Goal: Task Accomplishment & Management: Manage account settings

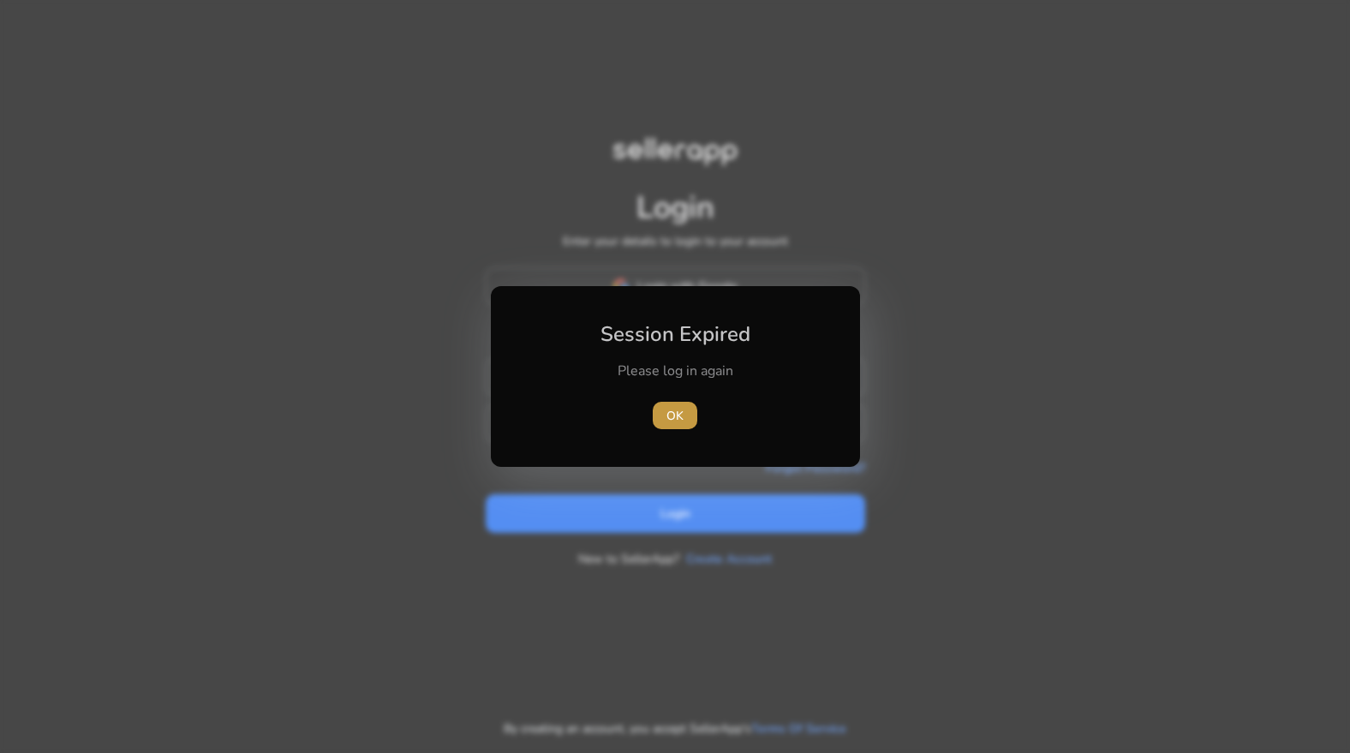
type input "**********"
click at [664, 420] on span "button" at bounding box center [675, 415] width 45 height 41
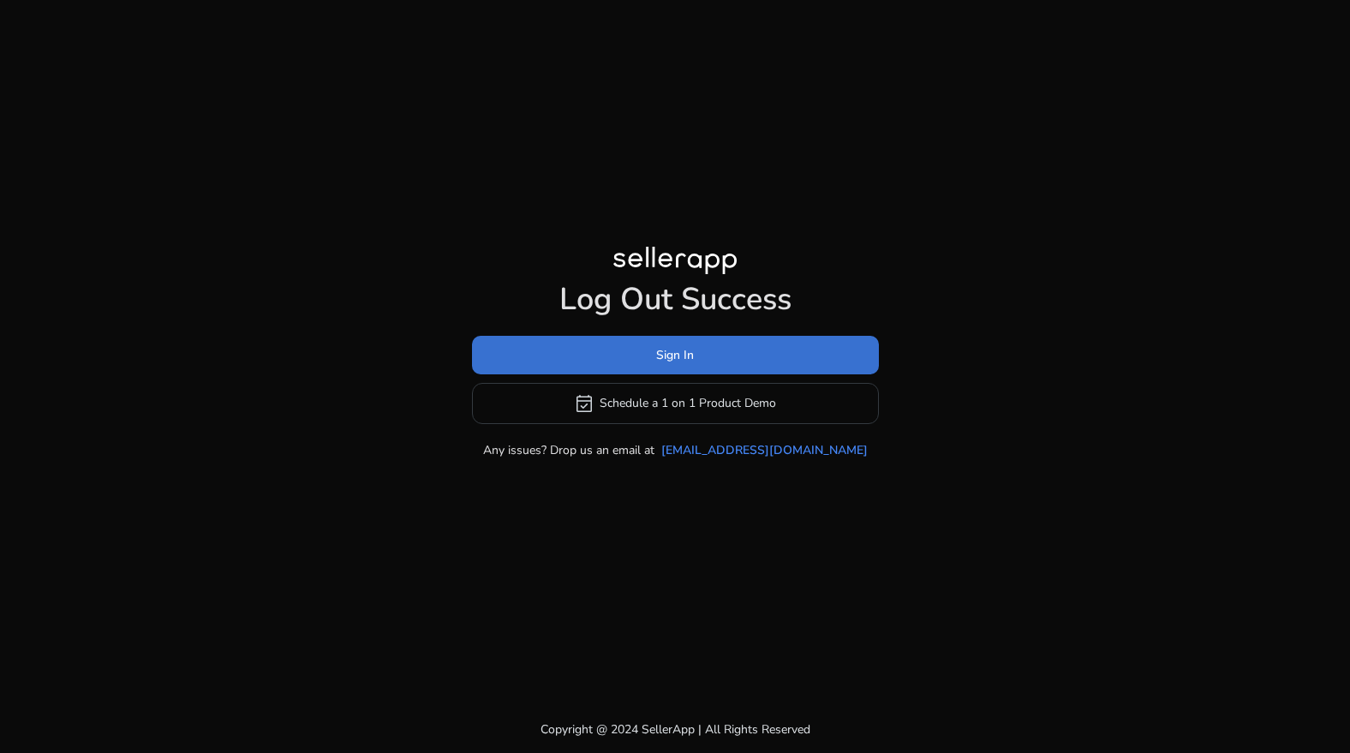
click at [707, 363] on span at bounding box center [675, 354] width 407 height 41
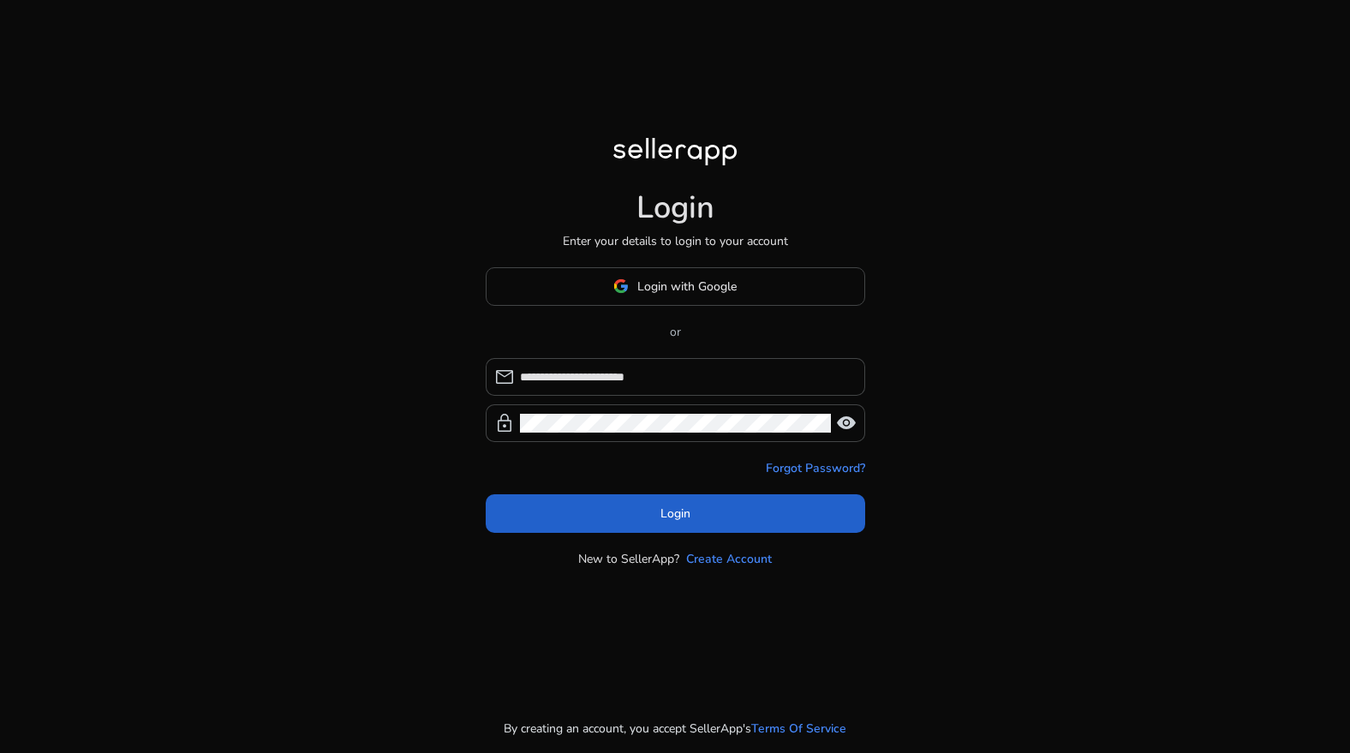
click at [696, 510] on span at bounding box center [675, 512] width 379 height 41
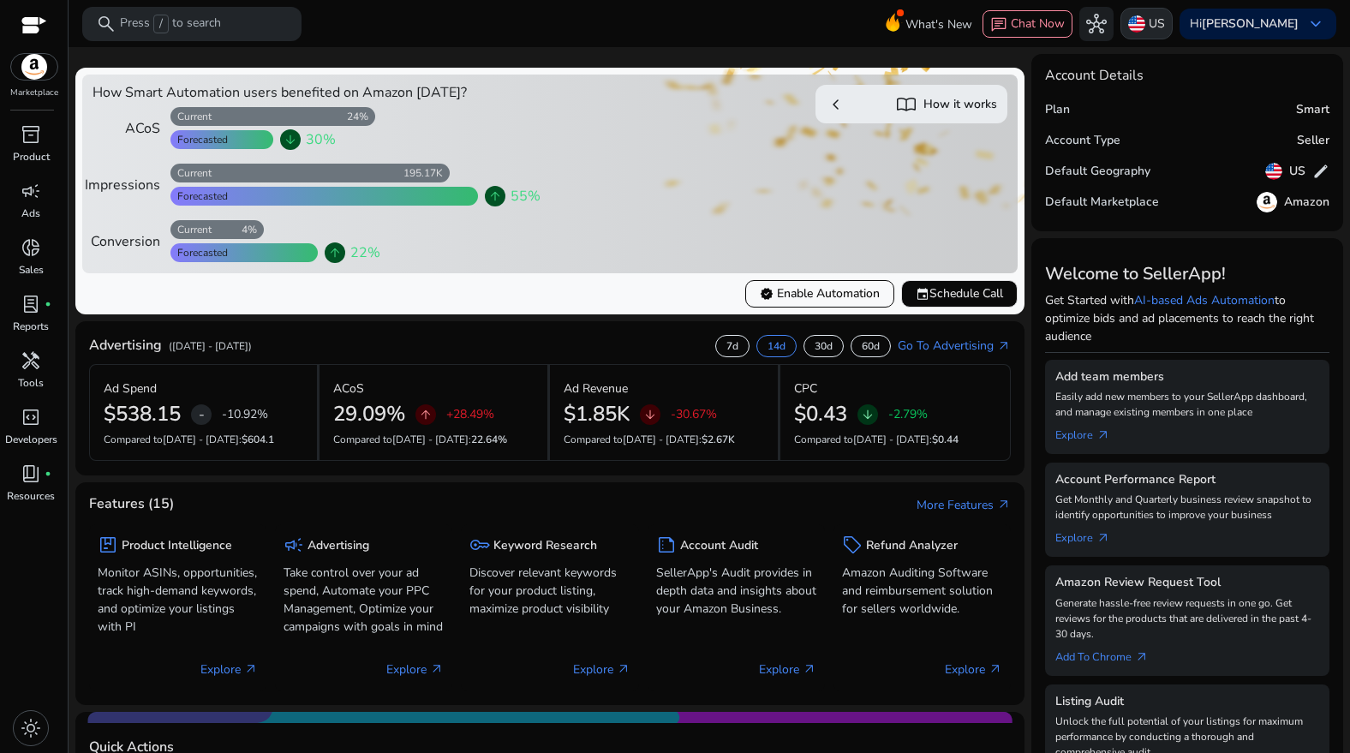
click at [1139, 13] on div "US" at bounding box center [1146, 24] width 52 height 32
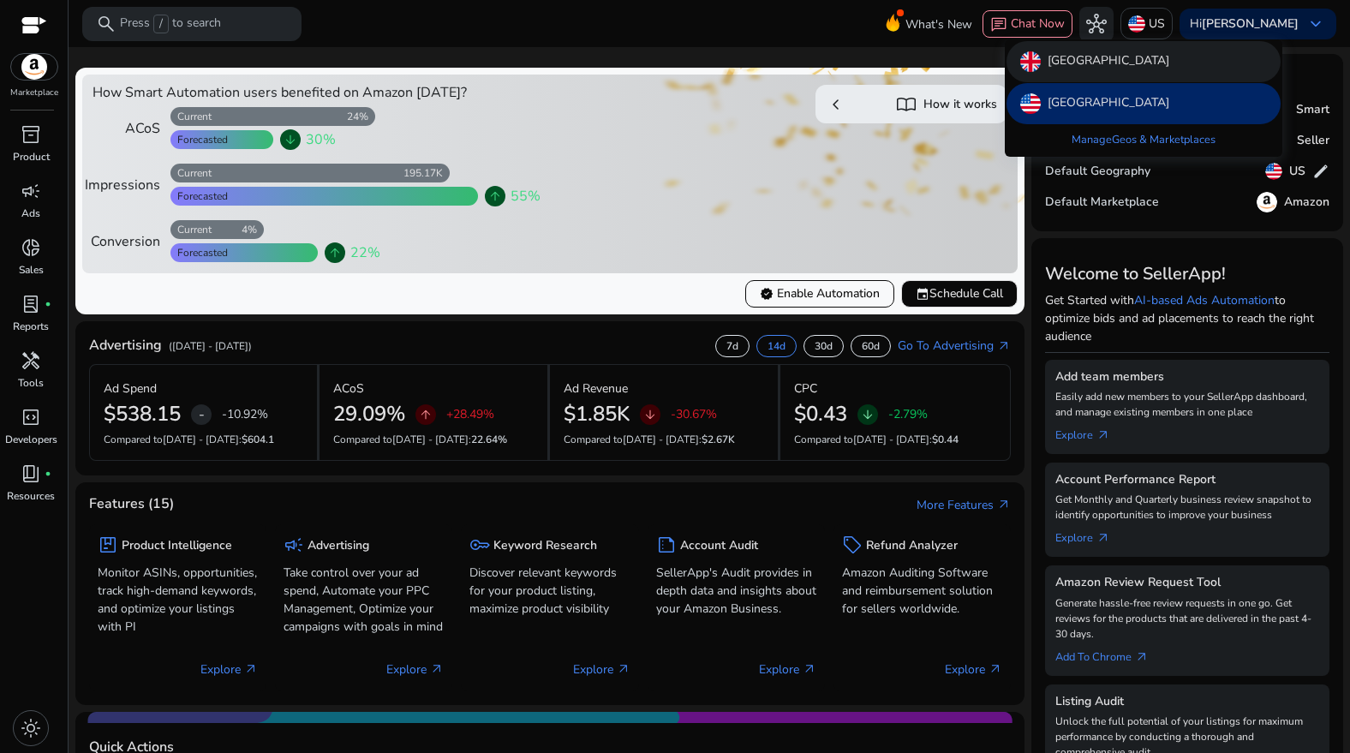
click at [1095, 65] on p "[GEOGRAPHIC_DATA]" at bounding box center [1108, 61] width 122 height 21
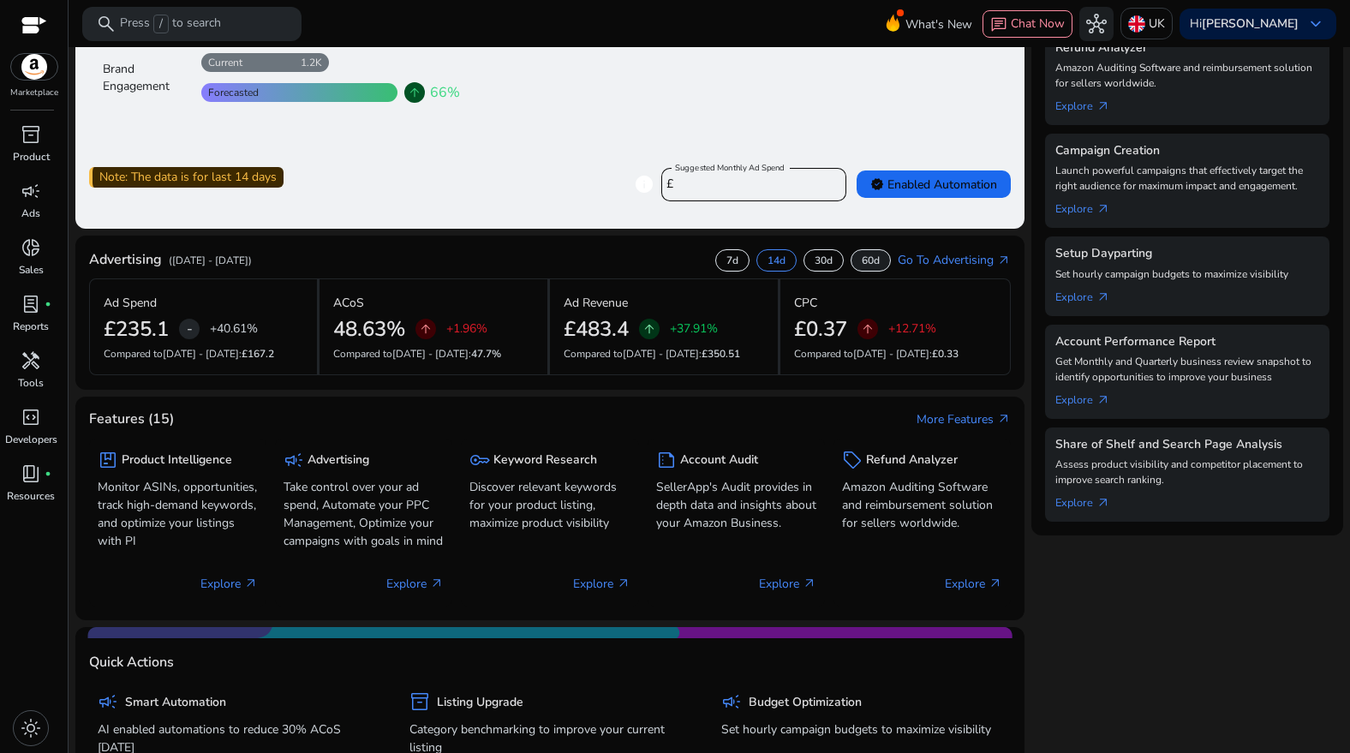
scroll to position [310, 0]
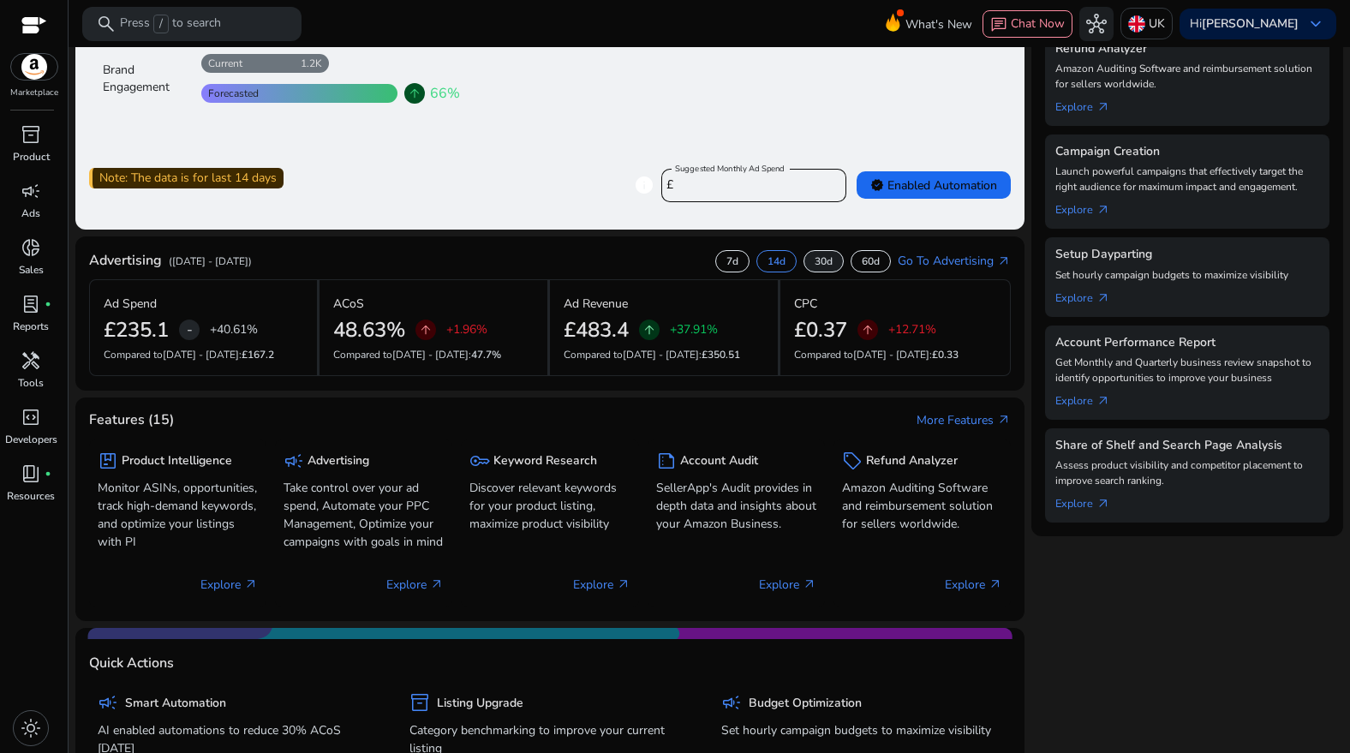
click at [804, 265] on div "30d" at bounding box center [823, 261] width 40 height 22
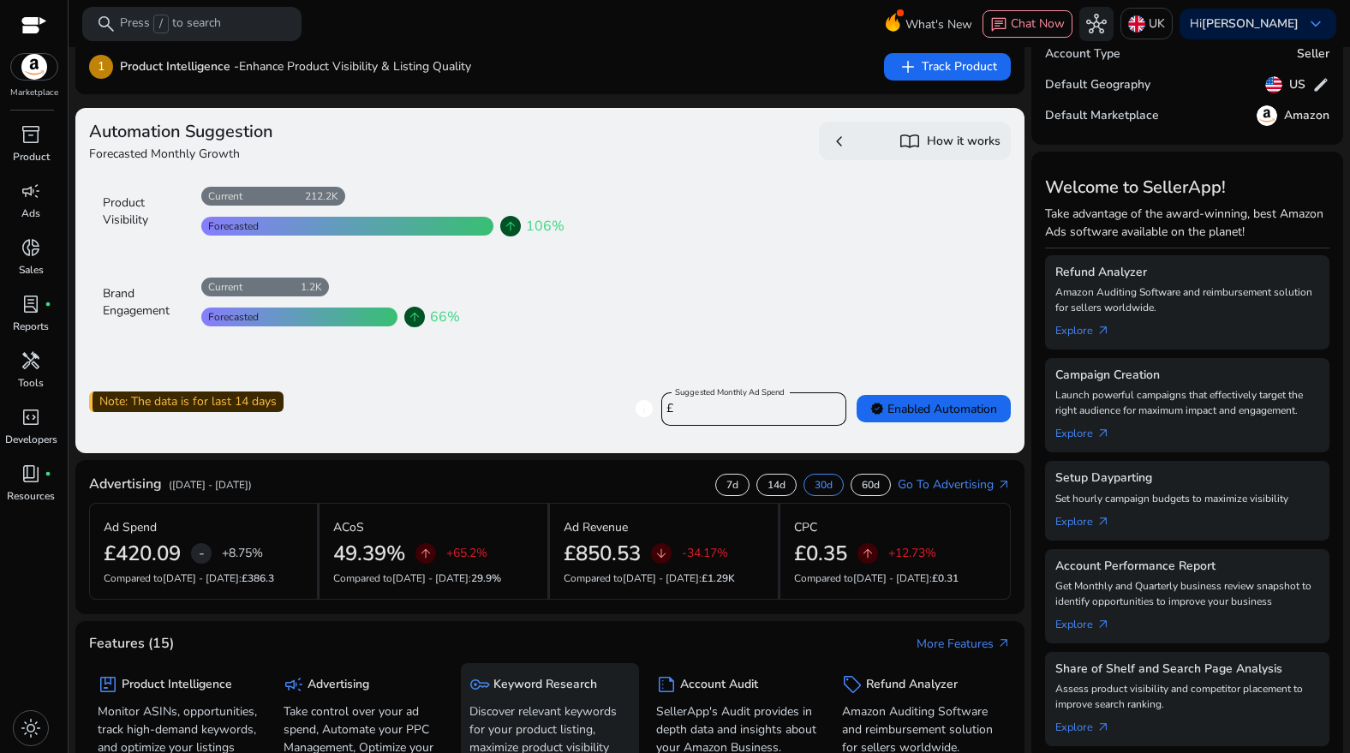
scroll to position [116, 0]
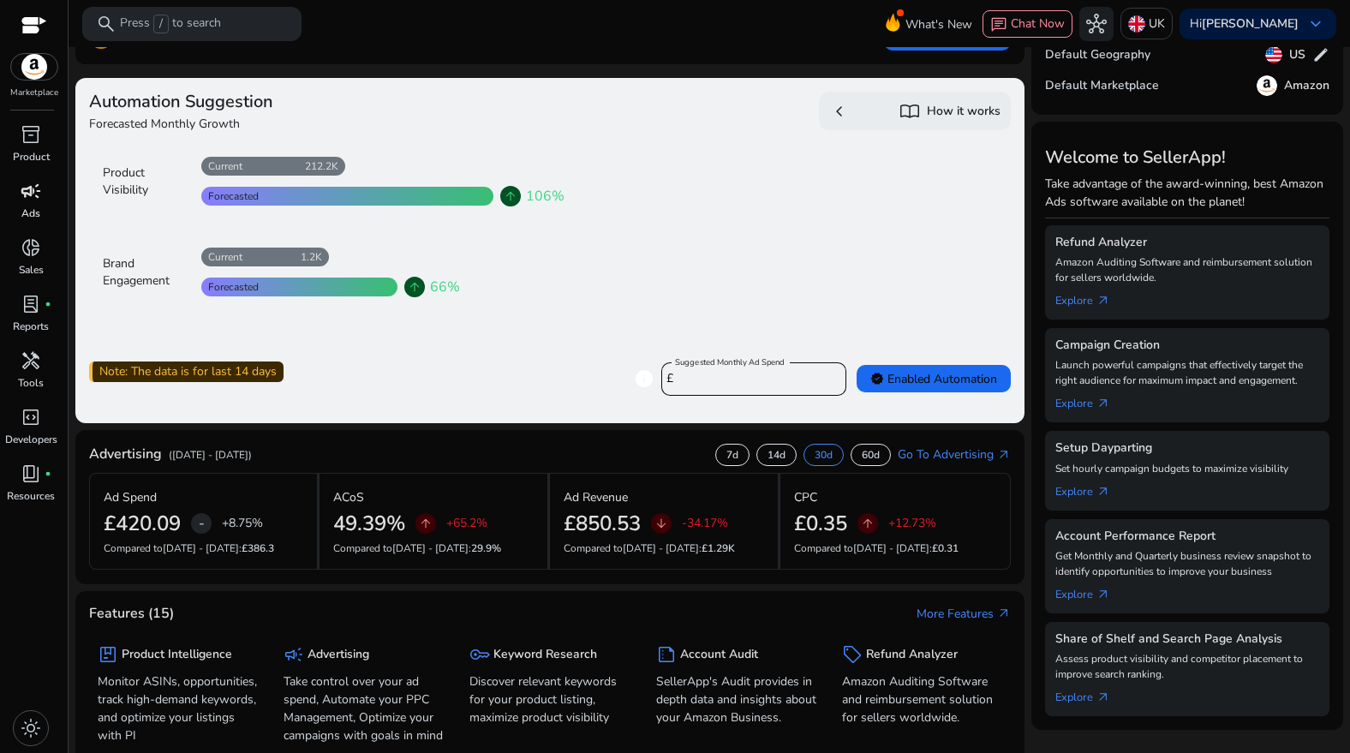
click at [34, 196] on span "campaign" at bounding box center [31, 191] width 21 height 21
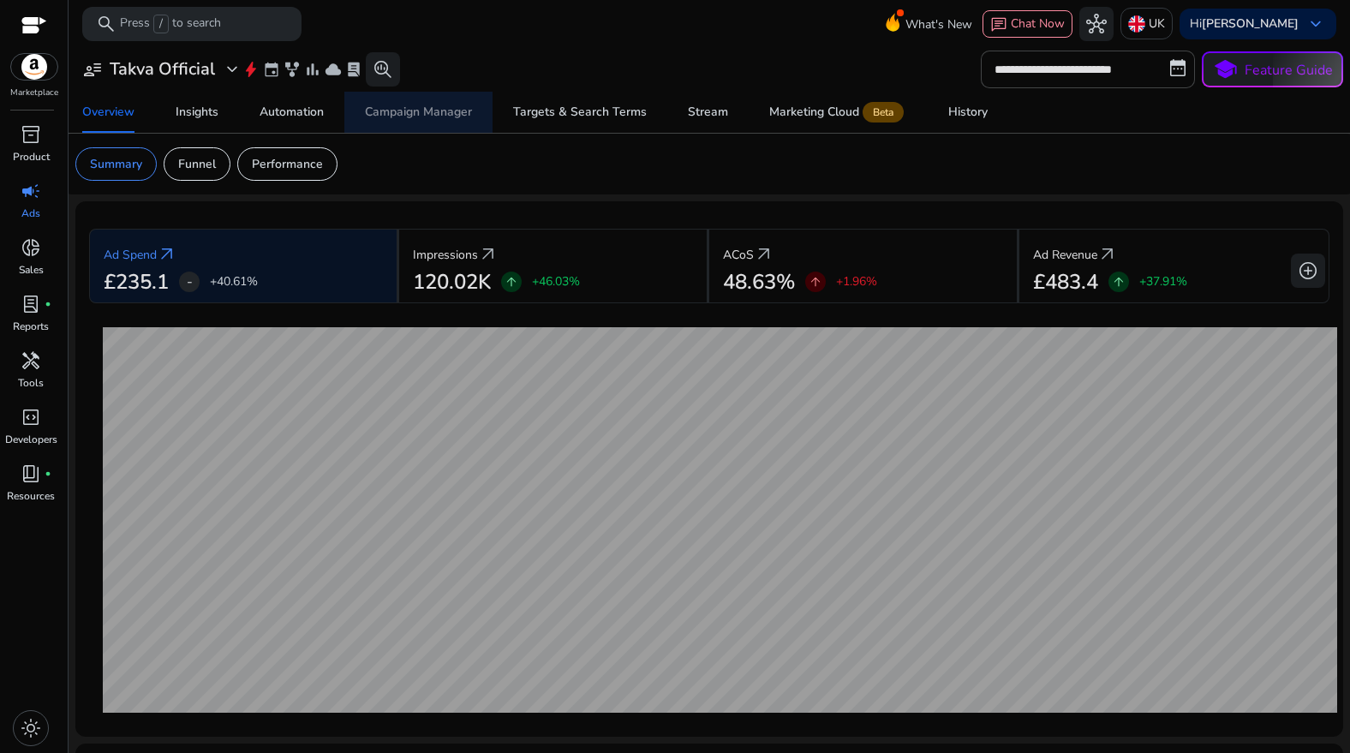
drag, startPoint x: 429, startPoint y: 108, endPoint x: 442, endPoint y: 112, distance: 13.5
click at [430, 108] on div "Campaign Manager" at bounding box center [418, 112] width 107 height 12
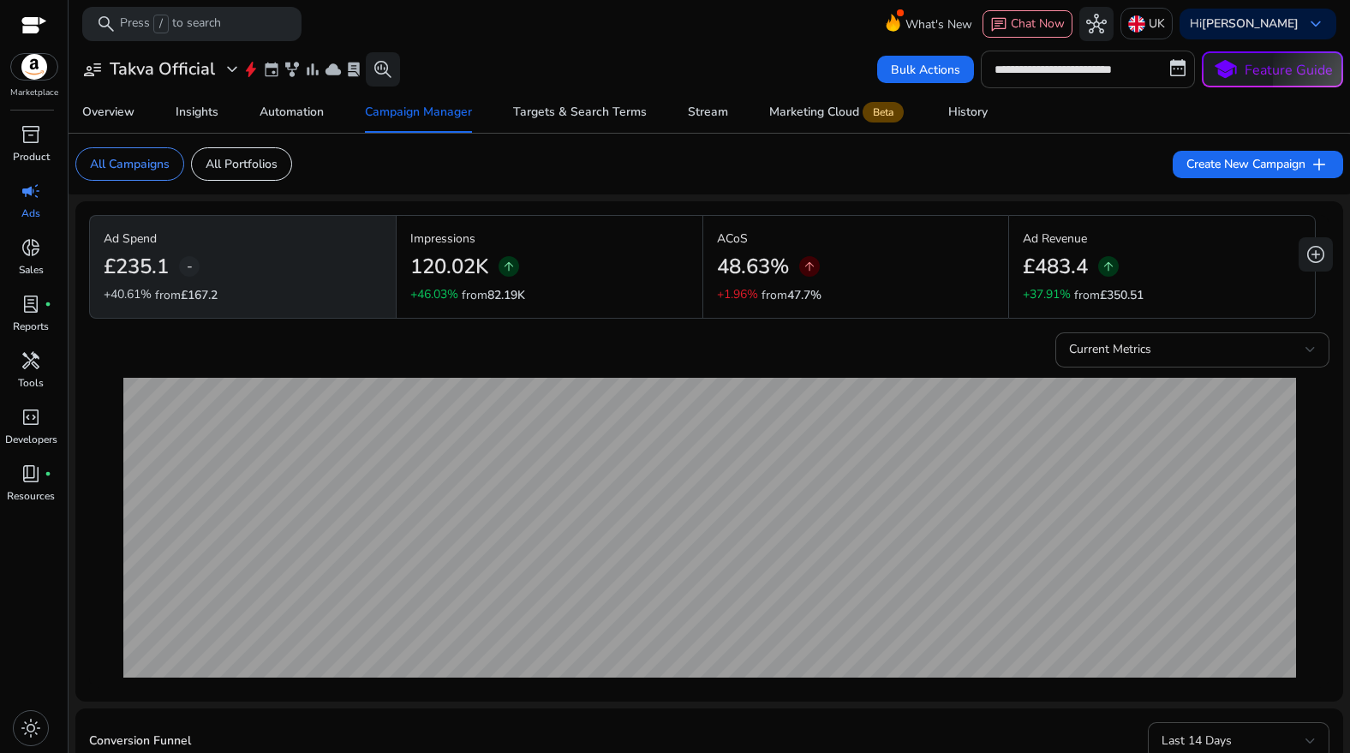
drag, startPoint x: 1012, startPoint y: 75, endPoint x: 1001, endPoint y: 93, distance: 21.9
click at [1012, 75] on input "**********" at bounding box center [1088, 70] width 214 height 38
select select "*"
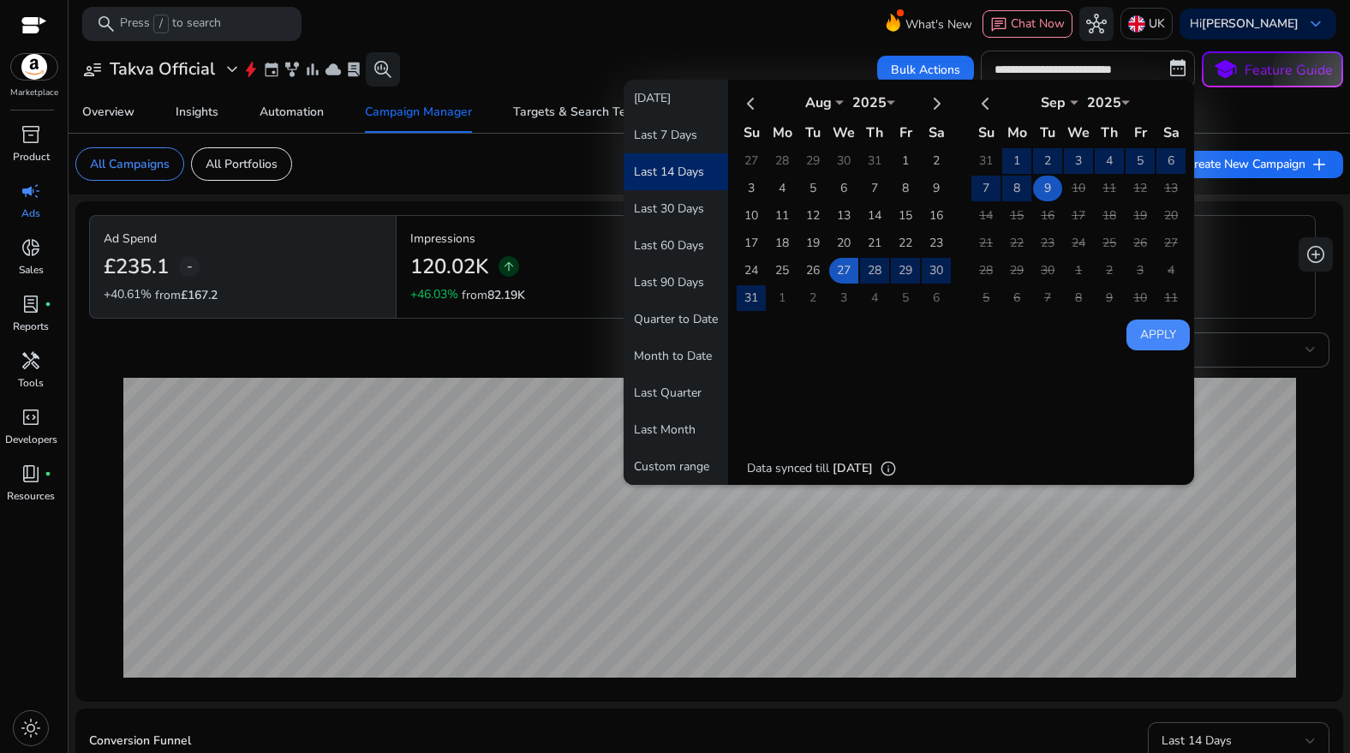
drag, startPoint x: 1005, startPoint y: 161, endPoint x: 1029, endPoint y: 188, distance: 37.0
click at [1005, 162] on td "1" at bounding box center [1016, 161] width 29 height 26
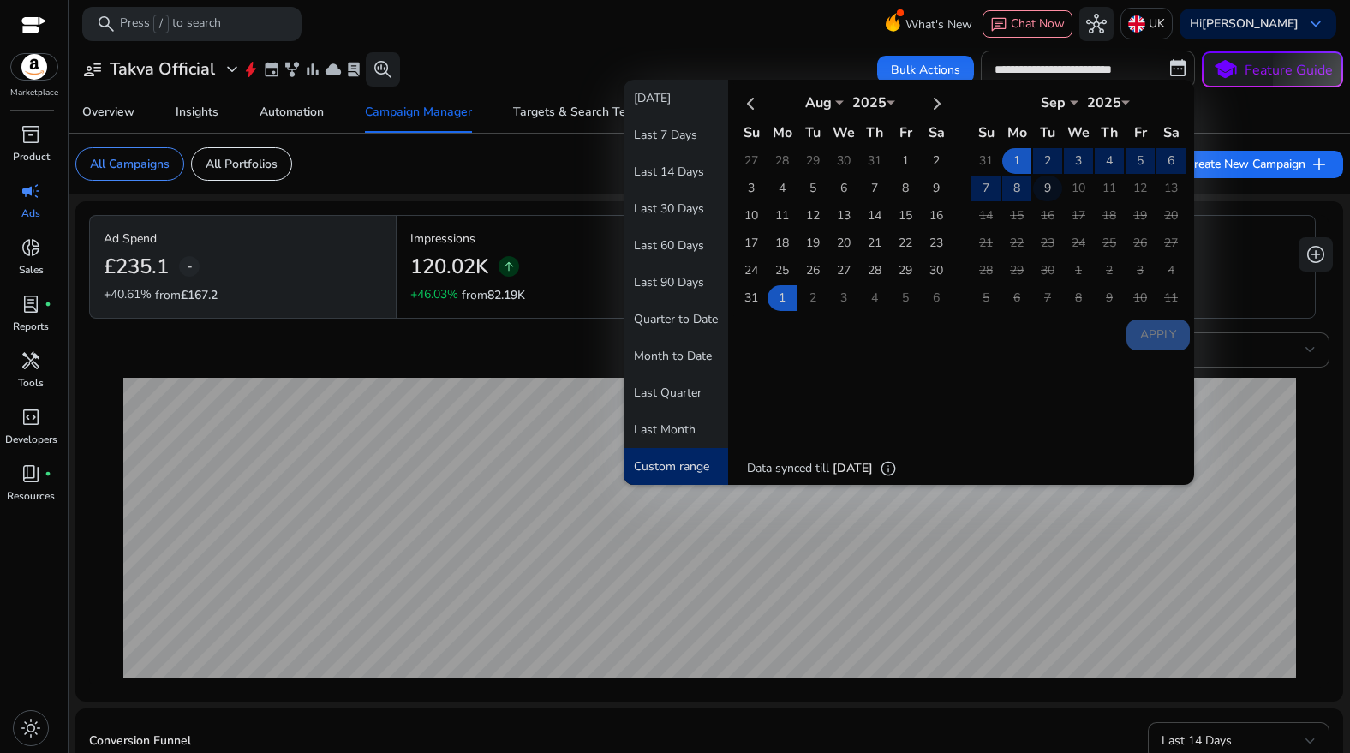
click at [1045, 193] on td "9" at bounding box center [1047, 189] width 29 height 26
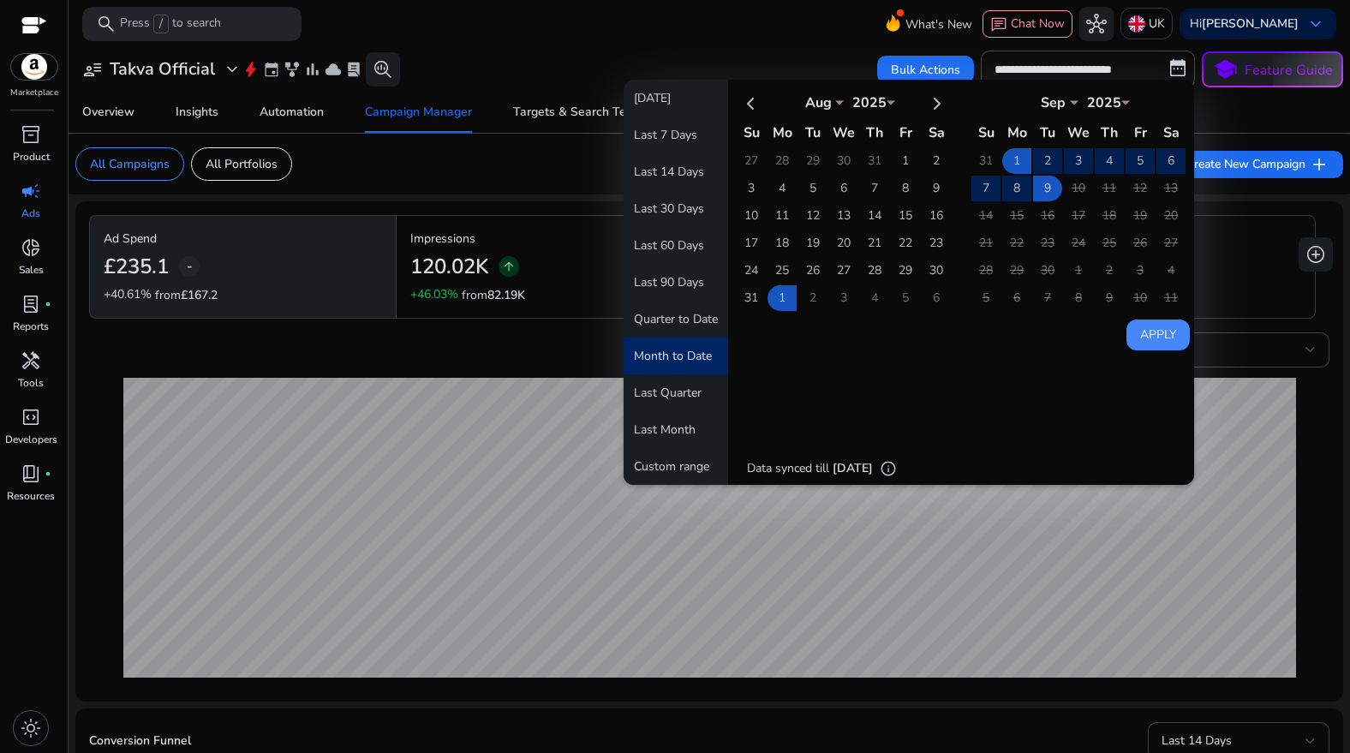
click at [1155, 319] on button "Apply" at bounding box center [1157, 334] width 63 height 31
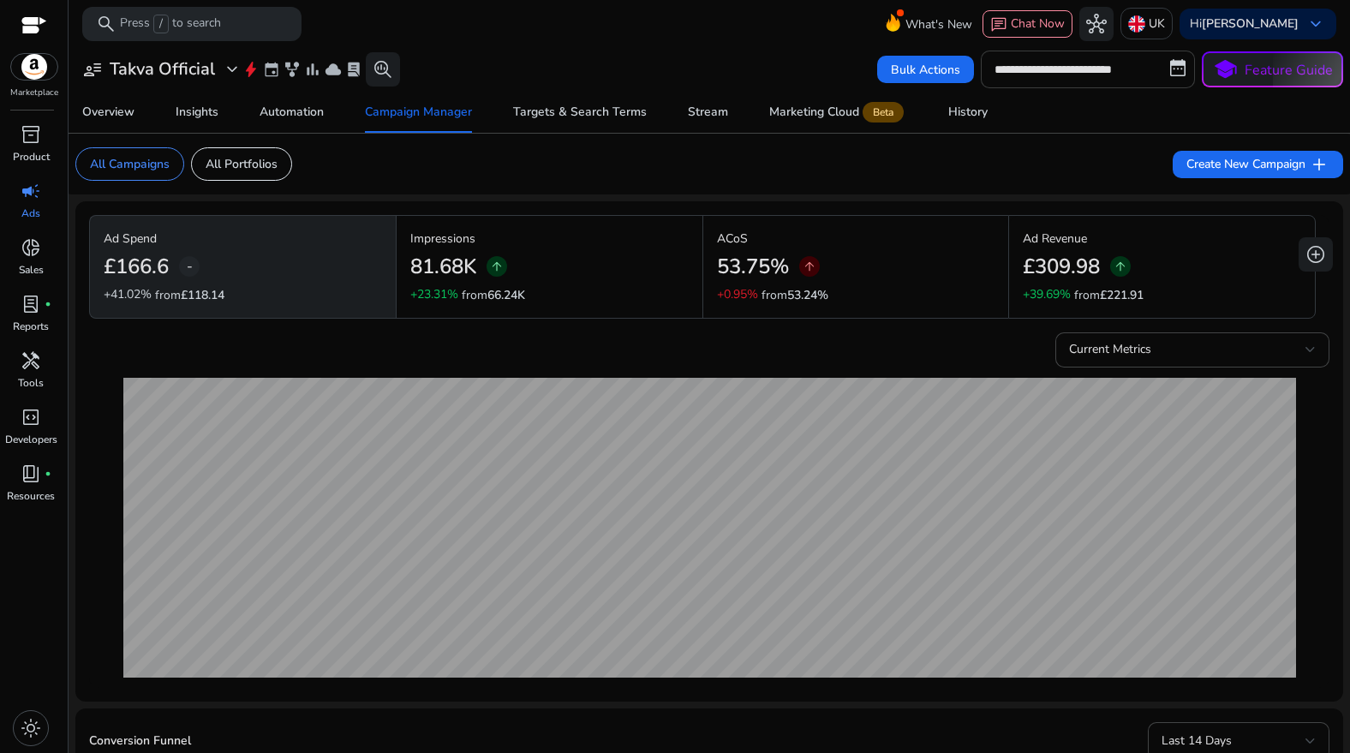
click at [1108, 83] on input "**********" at bounding box center [1088, 70] width 214 height 38
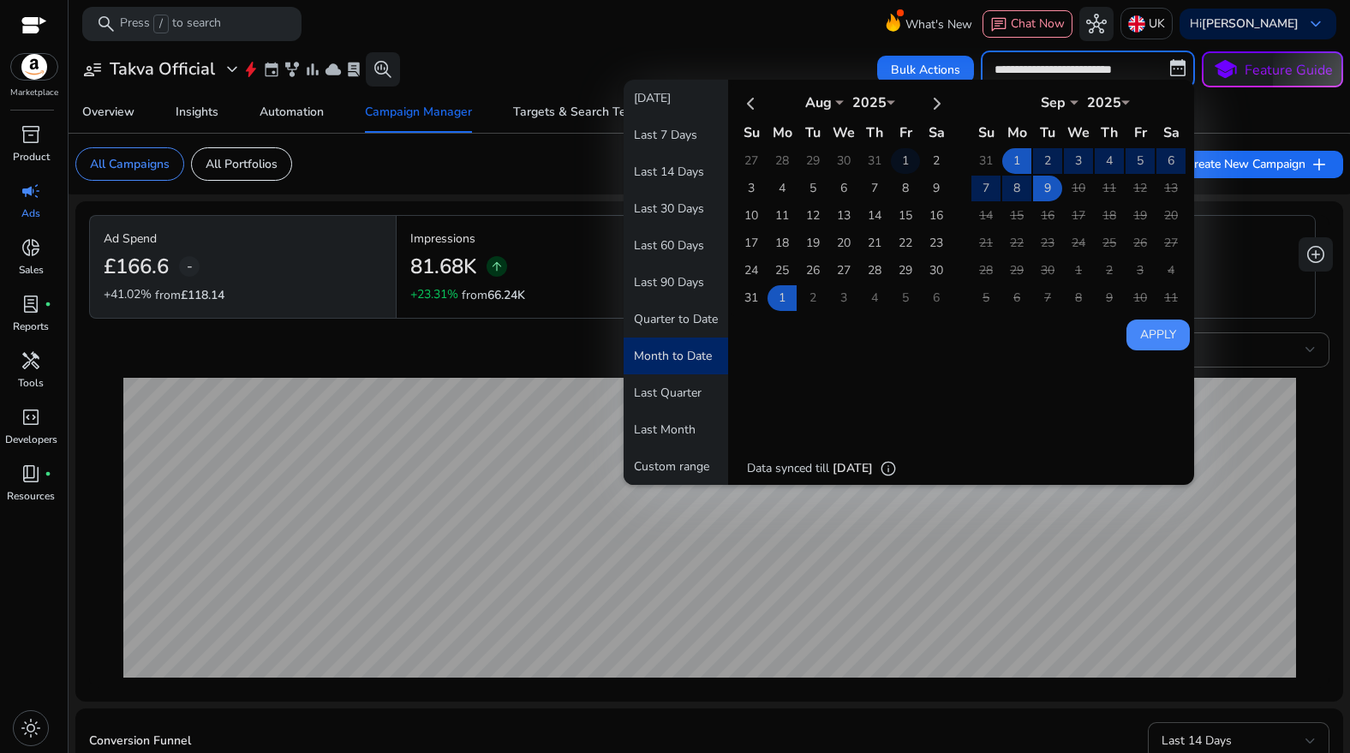
click at [906, 162] on td "1" at bounding box center [905, 161] width 29 height 26
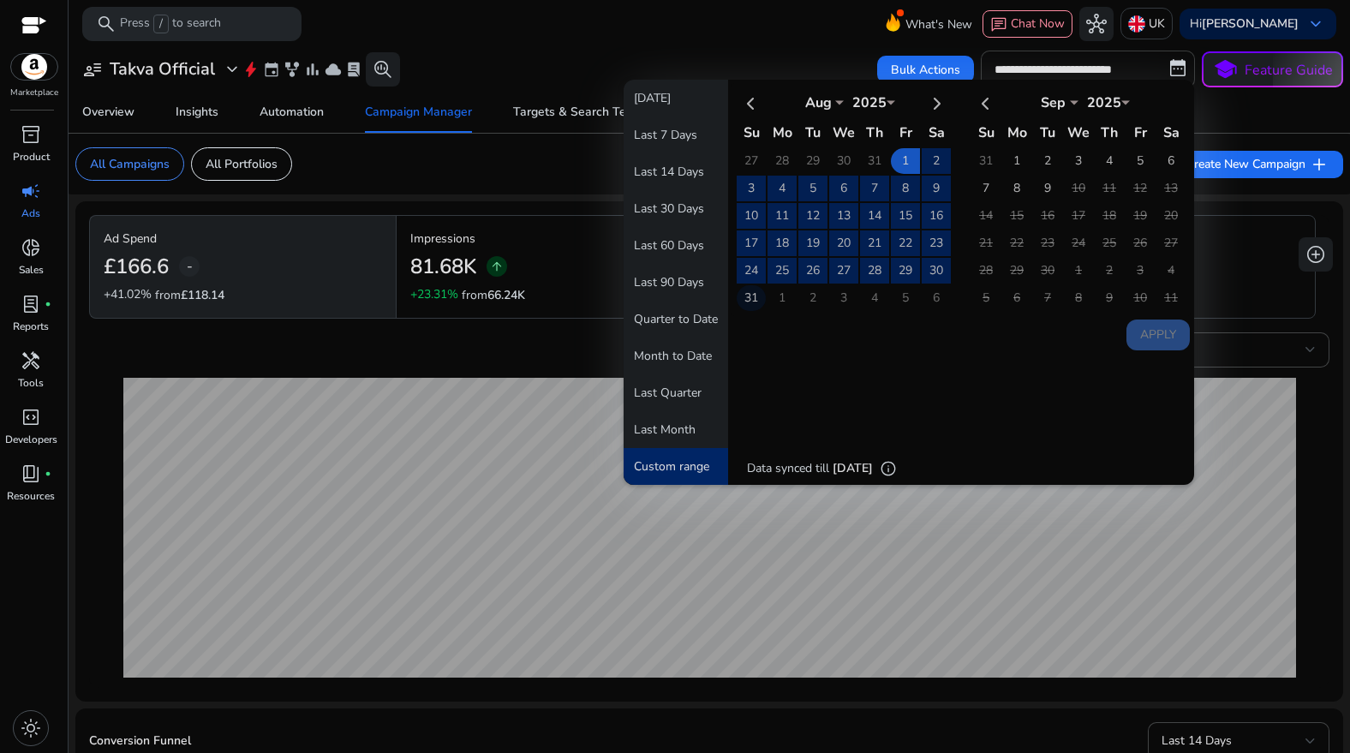
click at [757, 301] on td "31" at bounding box center [751, 298] width 29 height 26
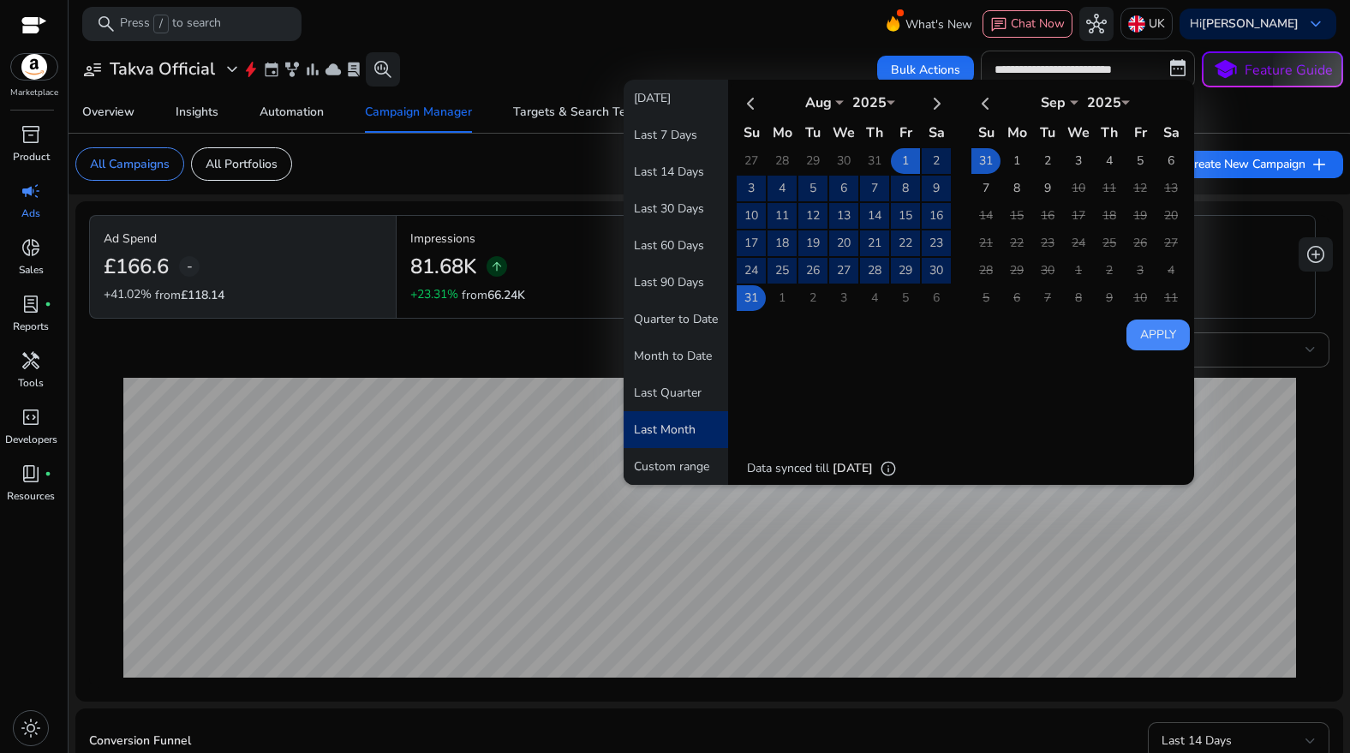
click at [1162, 334] on button "Apply" at bounding box center [1157, 334] width 63 height 31
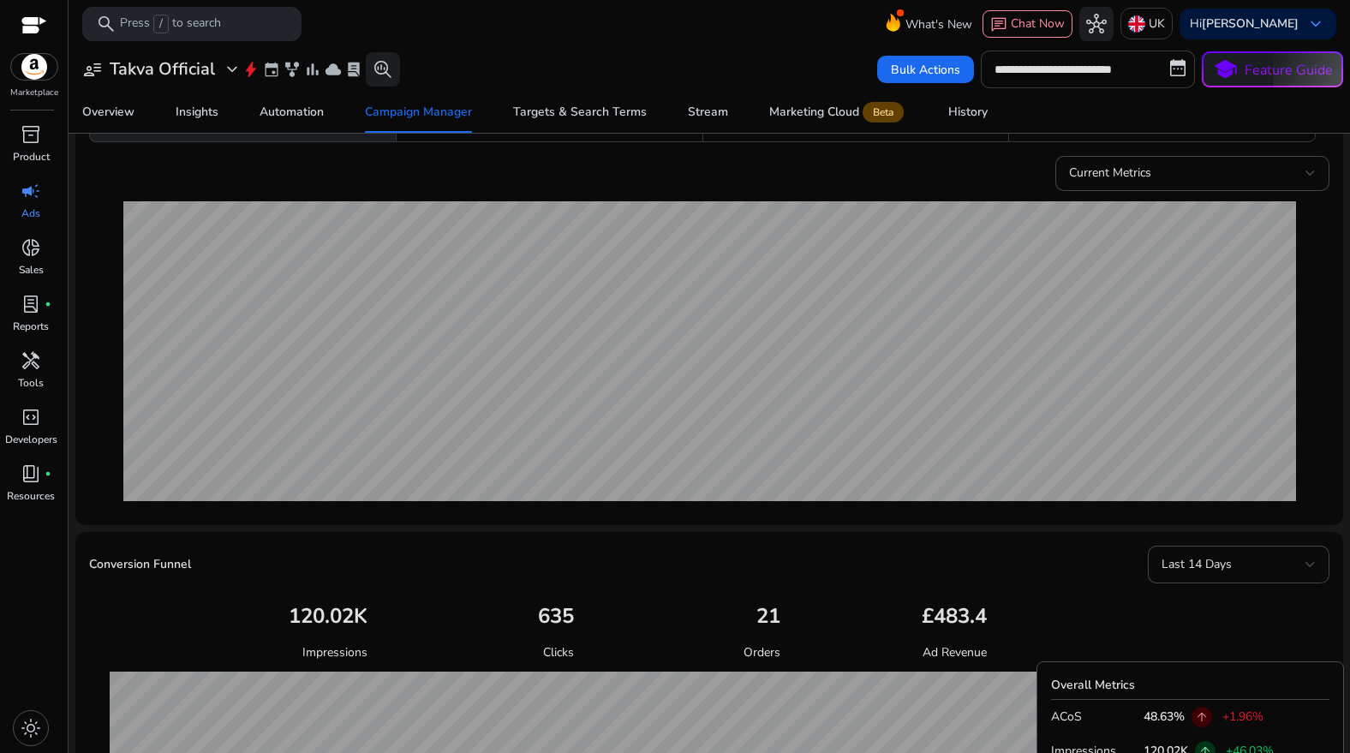
click at [1097, 68] on input "**********" at bounding box center [1088, 70] width 214 height 38
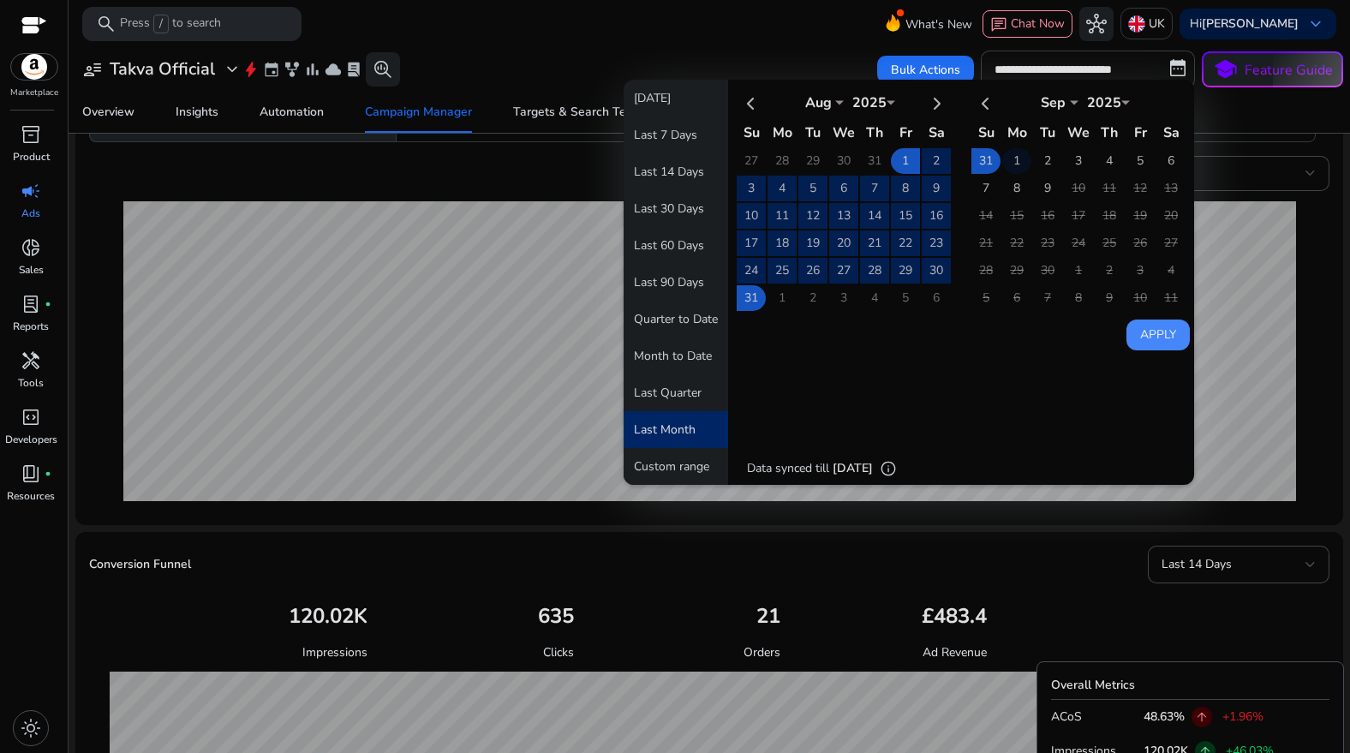
drag, startPoint x: 985, startPoint y: 159, endPoint x: 1000, endPoint y: 162, distance: 15.6
click at [985, 159] on td "31" at bounding box center [985, 161] width 29 height 26
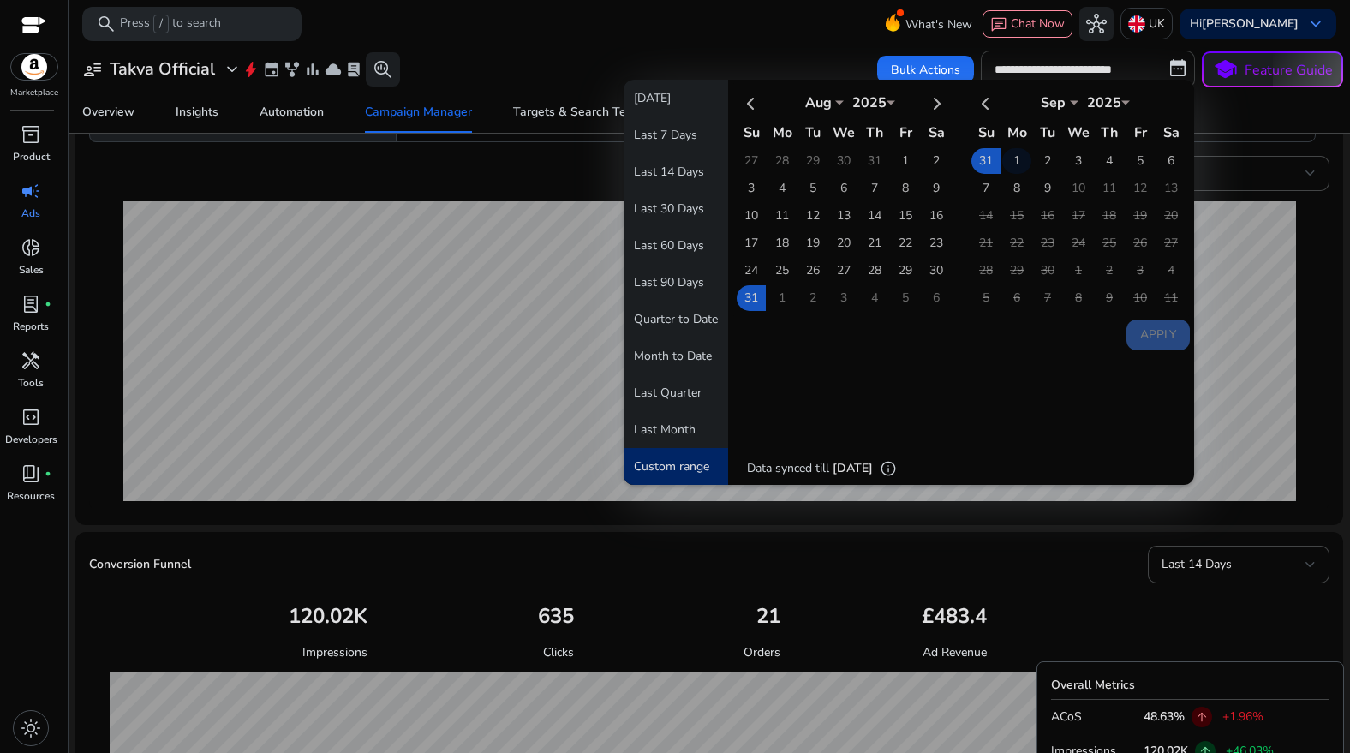
click at [1007, 158] on td "1" at bounding box center [1016, 161] width 29 height 26
click at [1035, 186] on td "9" at bounding box center [1047, 189] width 29 height 26
drag, startPoint x: 1009, startPoint y: 161, endPoint x: 1029, endPoint y: 178, distance: 26.8
click at [1009, 161] on td "1" at bounding box center [1016, 161] width 29 height 26
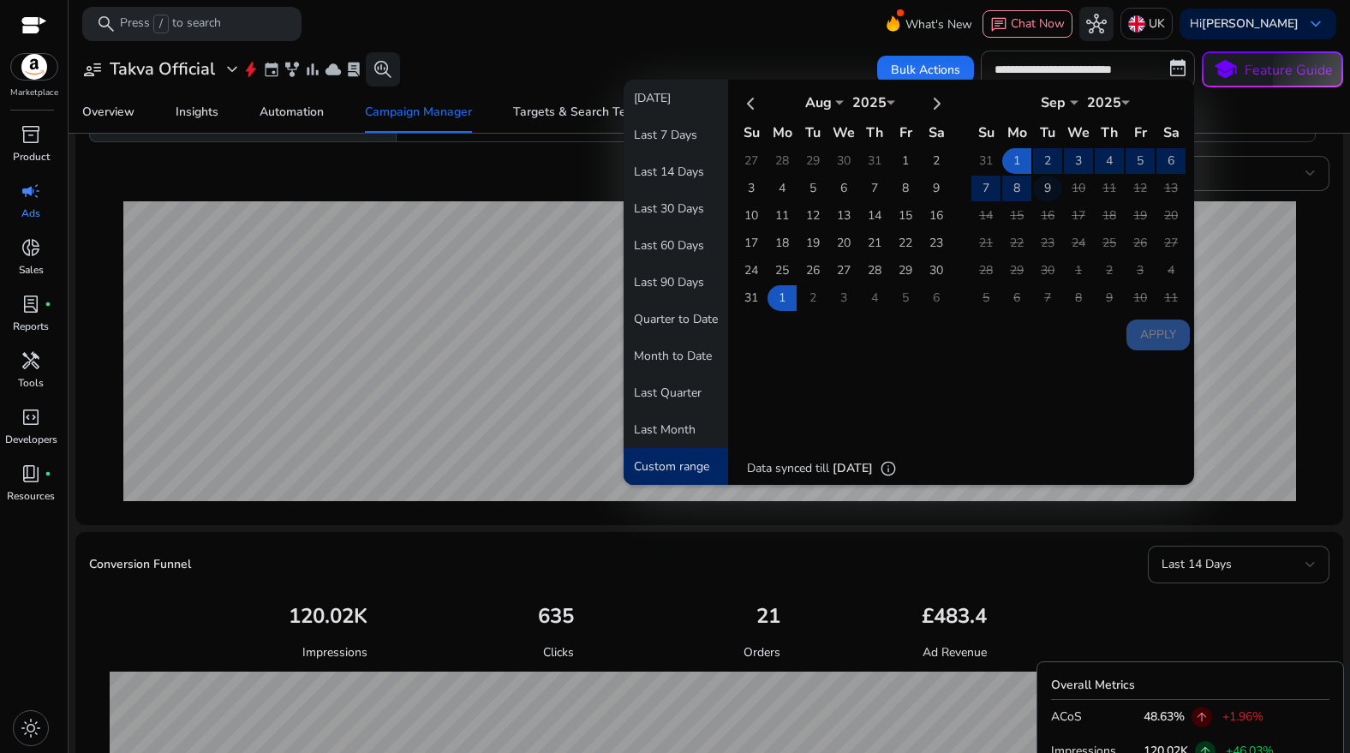
click at [1036, 182] on td "9" at bounding box center [1047, 189] width 29 height 26
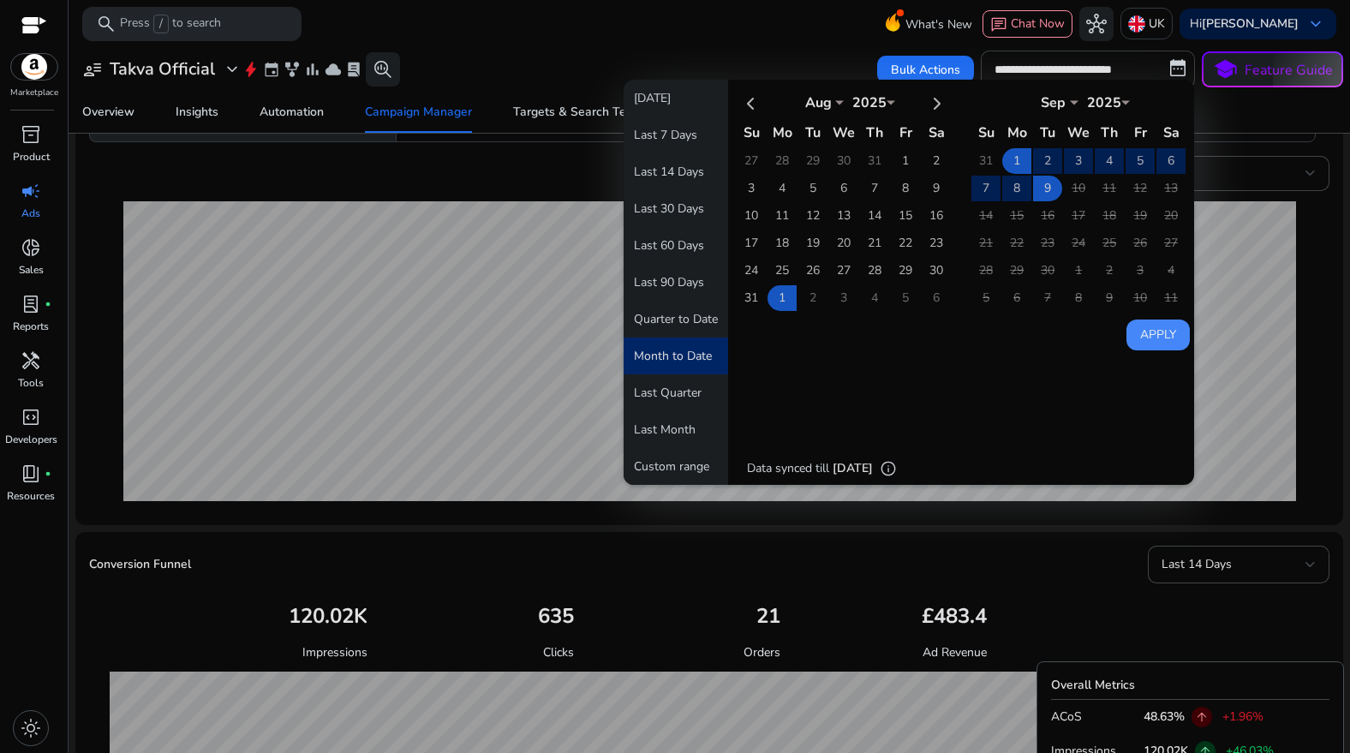
click at [1155, 319] on button "Apply" at bounding box center [1157, 334] width 63 height 31
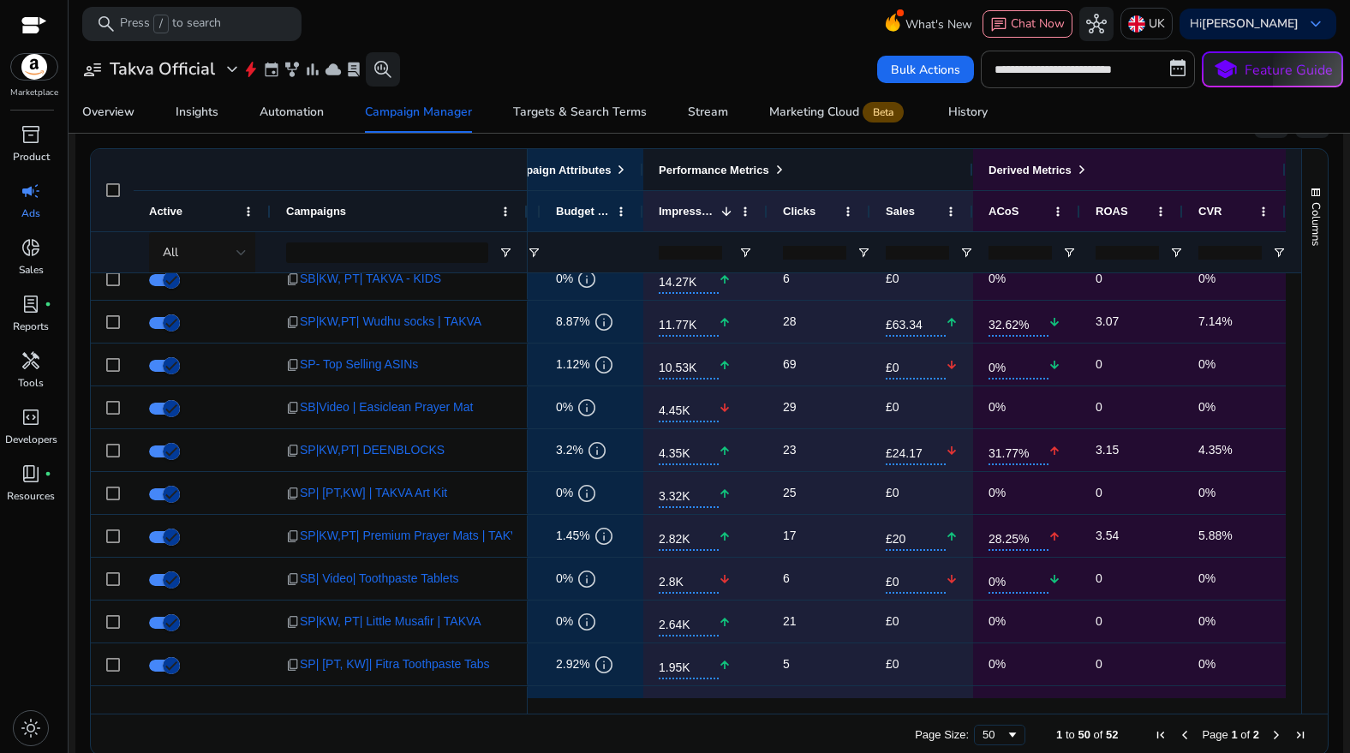
click at [781, 167] on span at bounding box center [780, 170] width 14 height 14
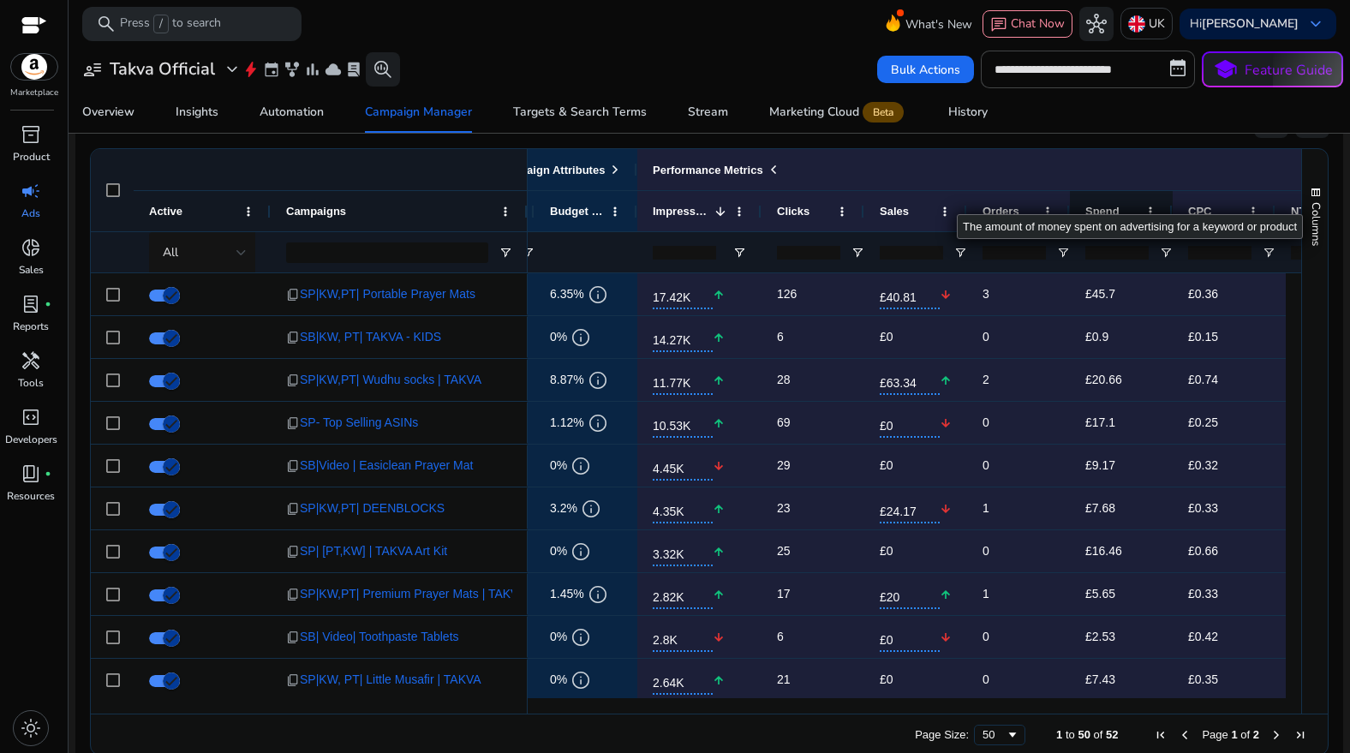
click at [1124, 207] on div "Spend" at bounding box center [1111, 211] width 53 height 32
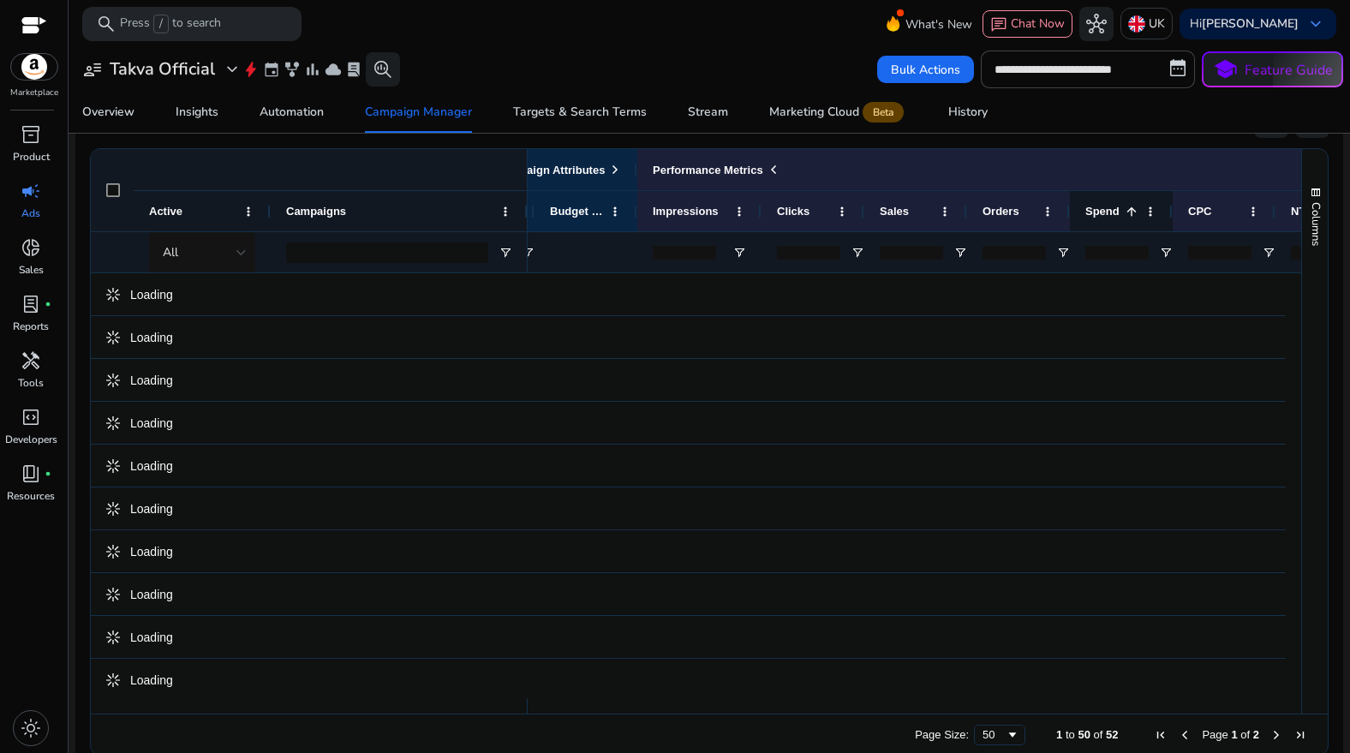
click at [1121, 208] on span at bounding box center [1128, 212] width 19 height 14
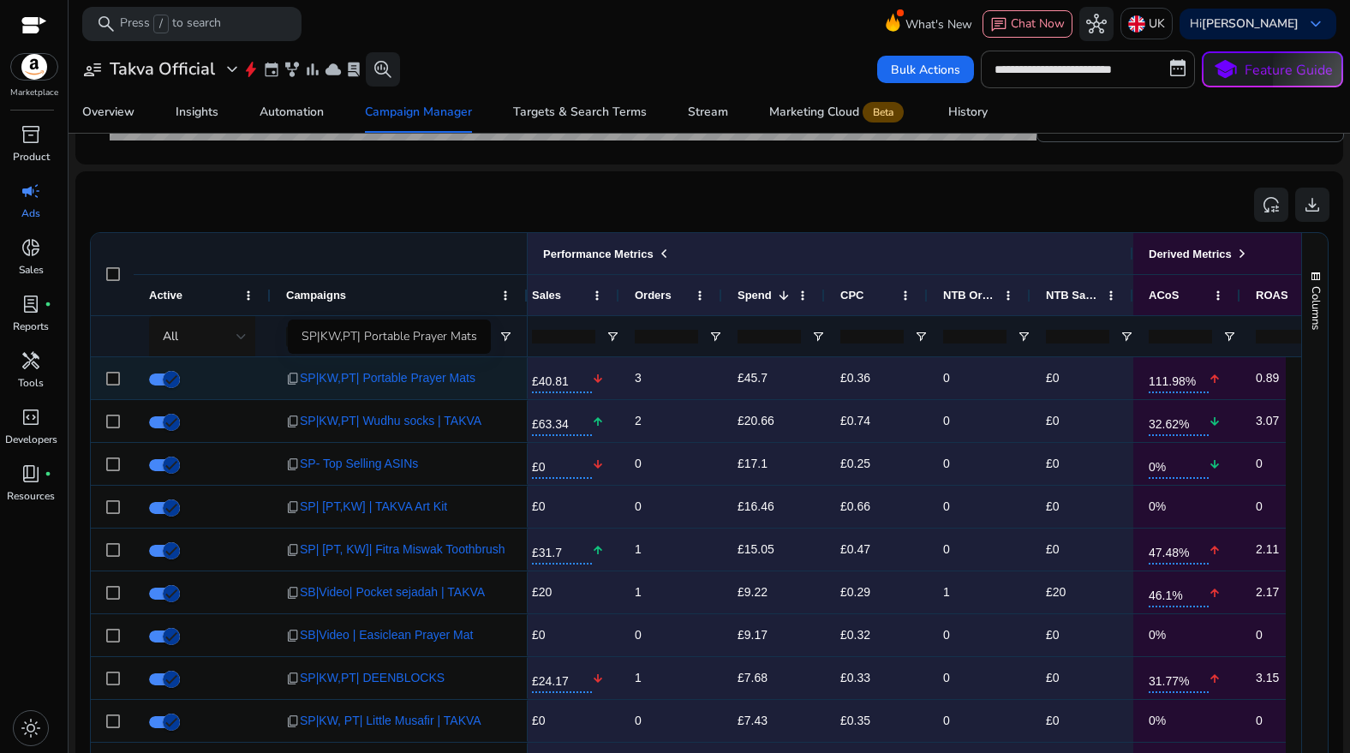
click at [462, 374] on span "SP|KW,PT| Portable Prayer Mats" at bounding box center [388, 378] width 176 height 35
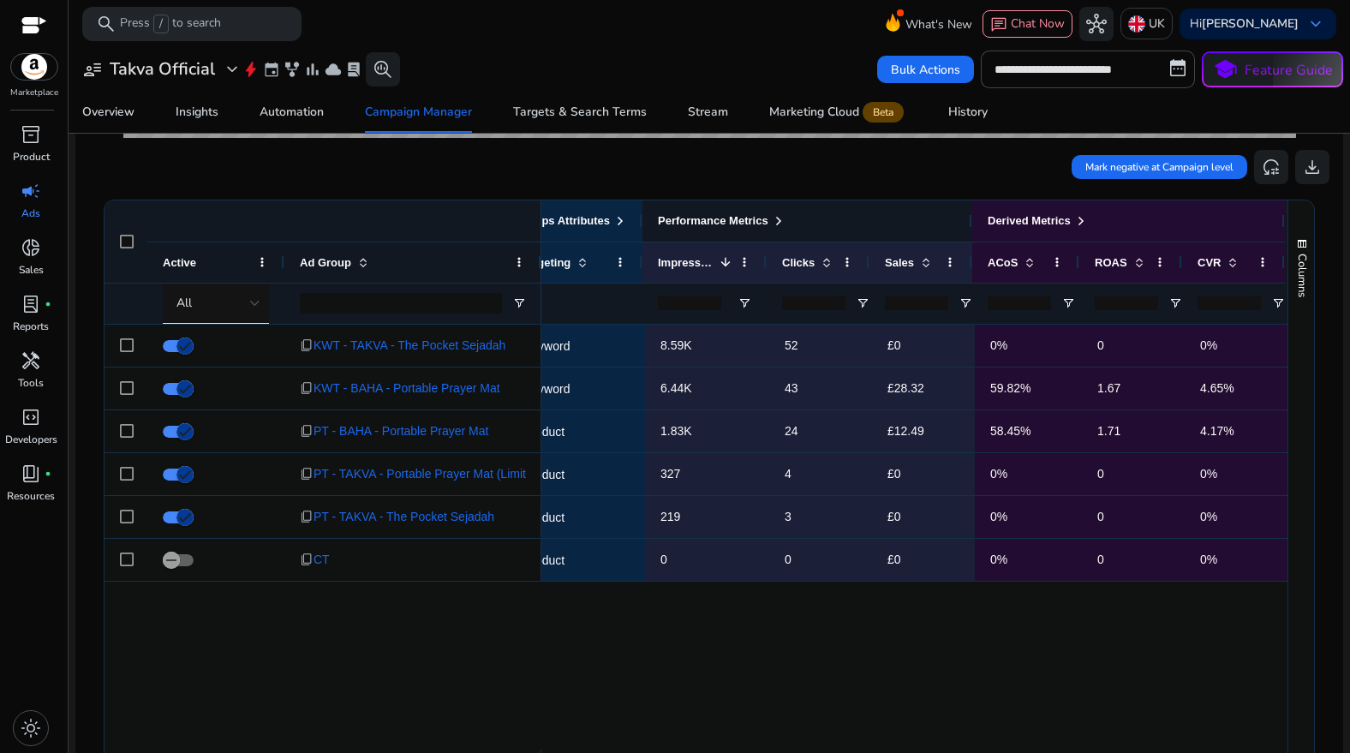
click at [772, 220] on div "Performance Metrics" at bounding box center [722, 221] width 128 height 22
click at [780, 223] on span at bounding box center [779, 221] width 14 height 14
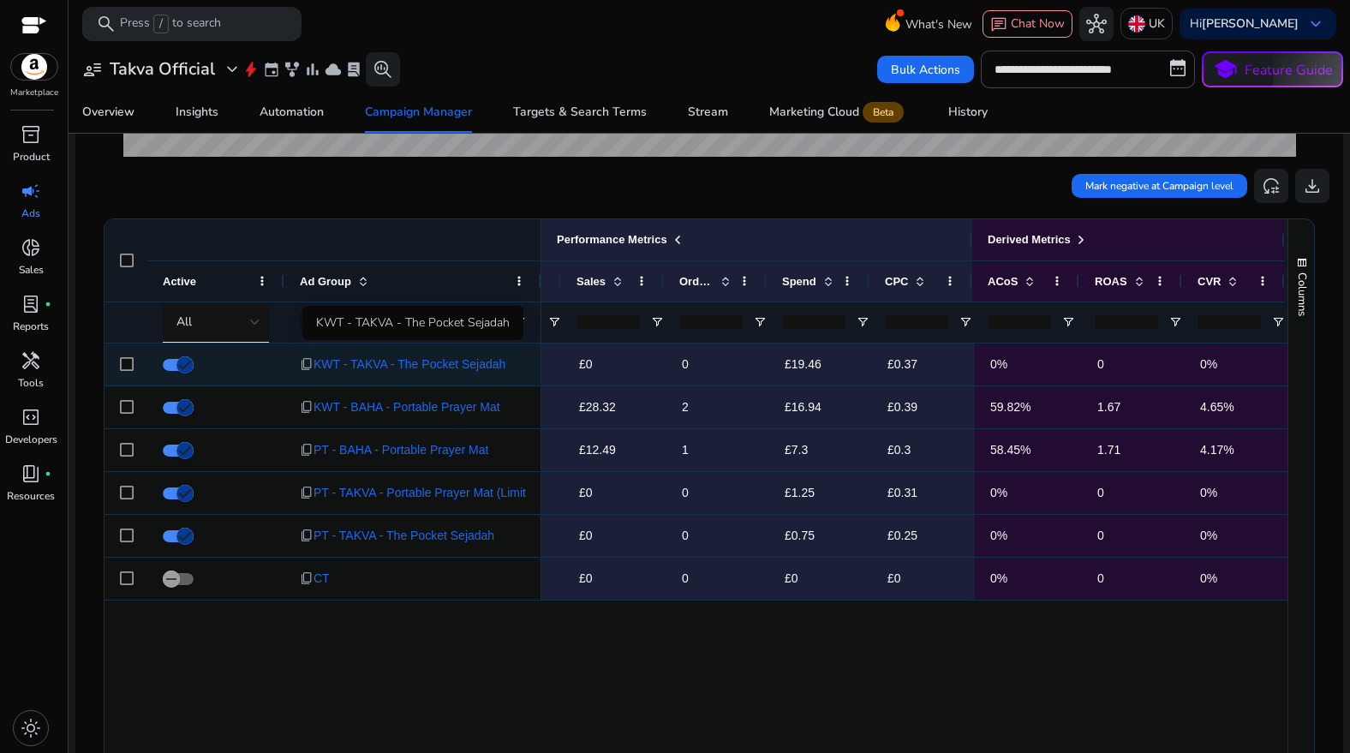
click at [450, 366] on span "KWT - TAKVA - The Pocket Sejadah" at bounding box center [409, 364] width 192 height 35
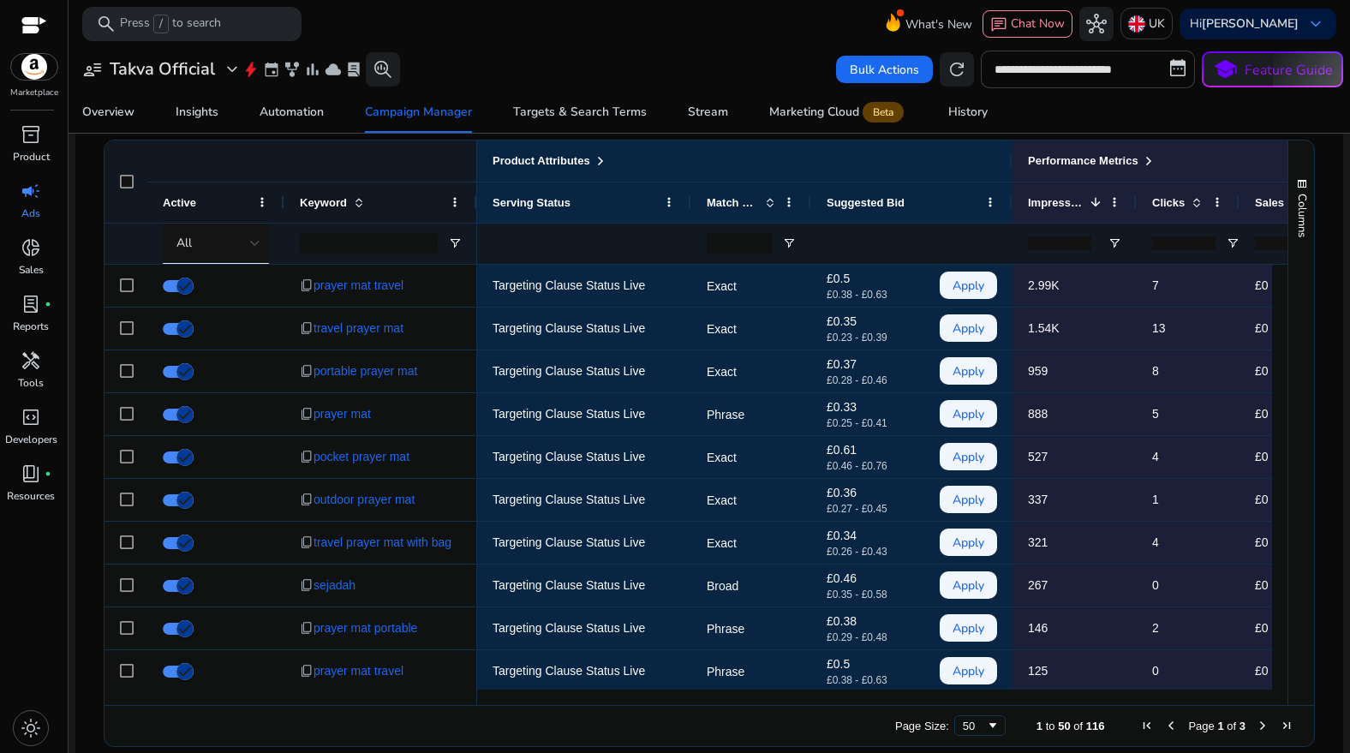
click at [1046, 82] on input "**********" at bounding box center [1088, 70] width 214 height 38
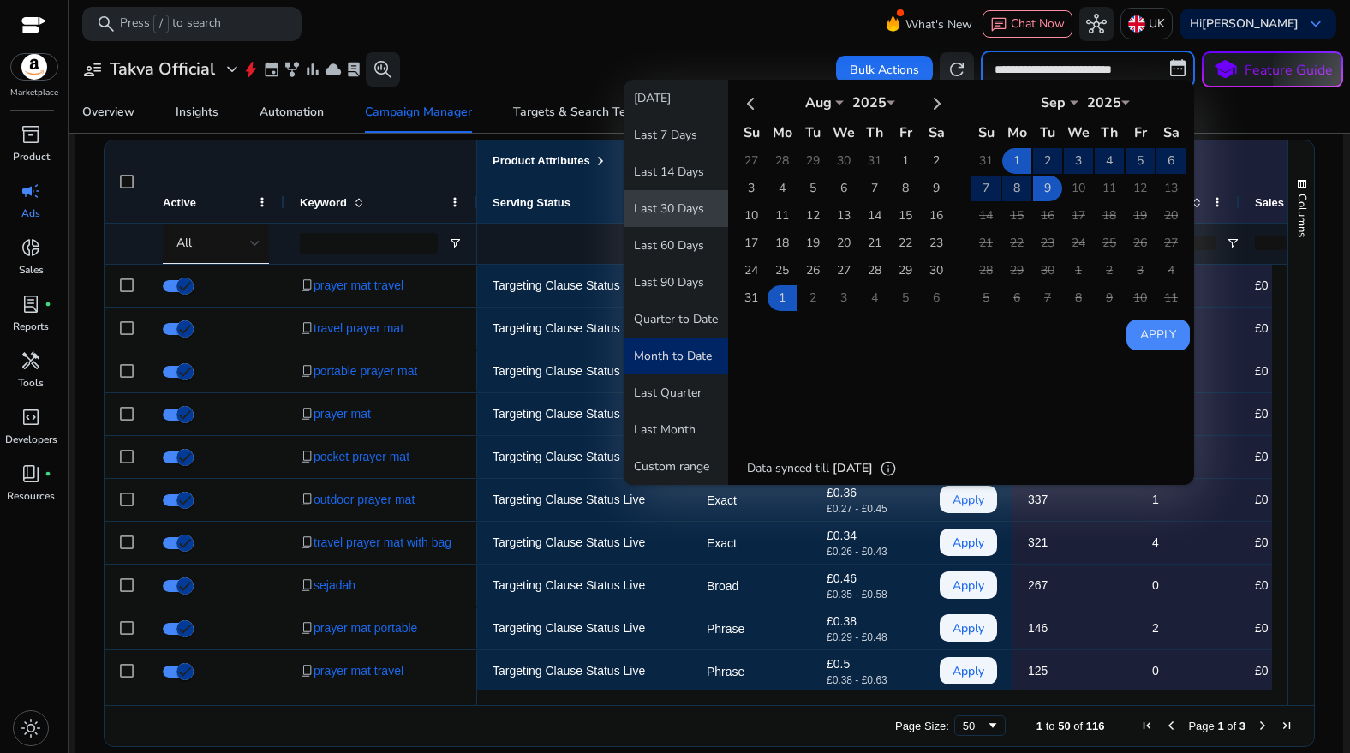
click at [700, 208] on button "Last 30 Days" at bounding box center [676, 208] width 104 height 37
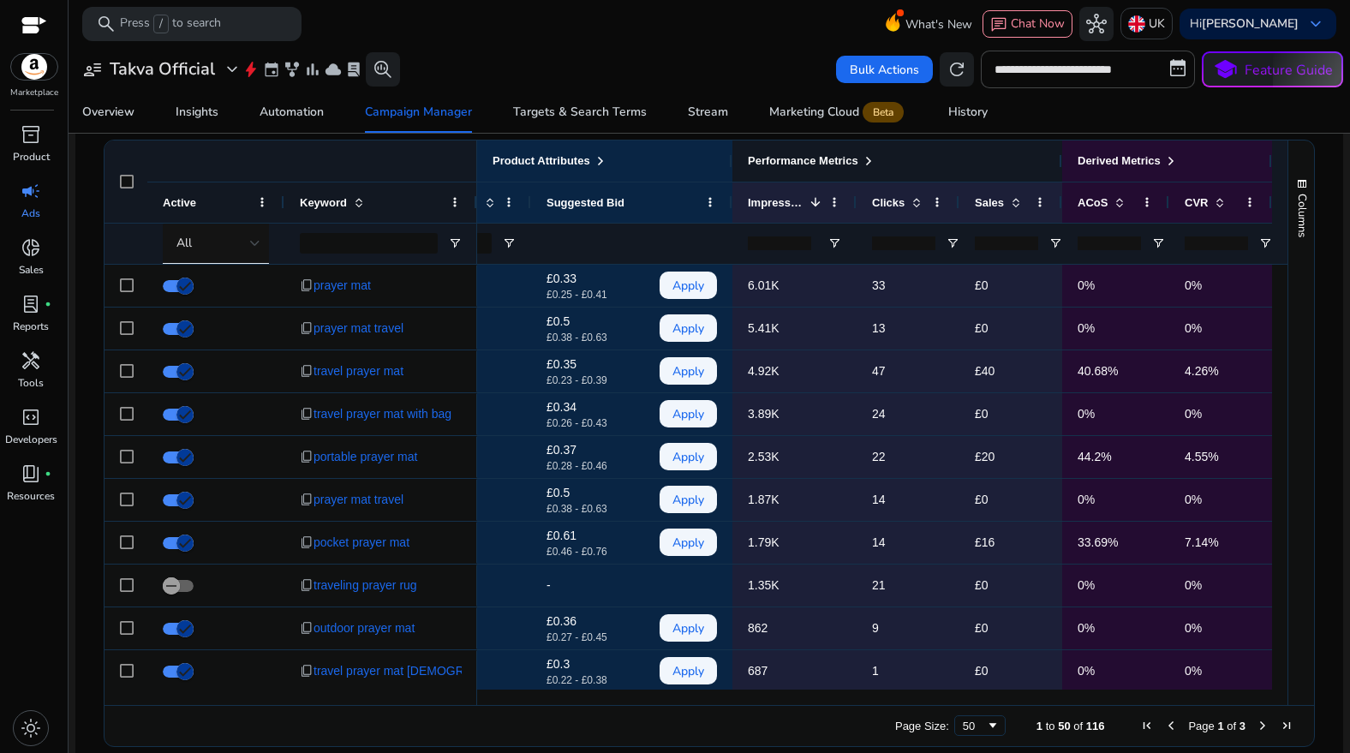
click at [870, 159] on span at bounding box center [869, 161] width 14 height 14
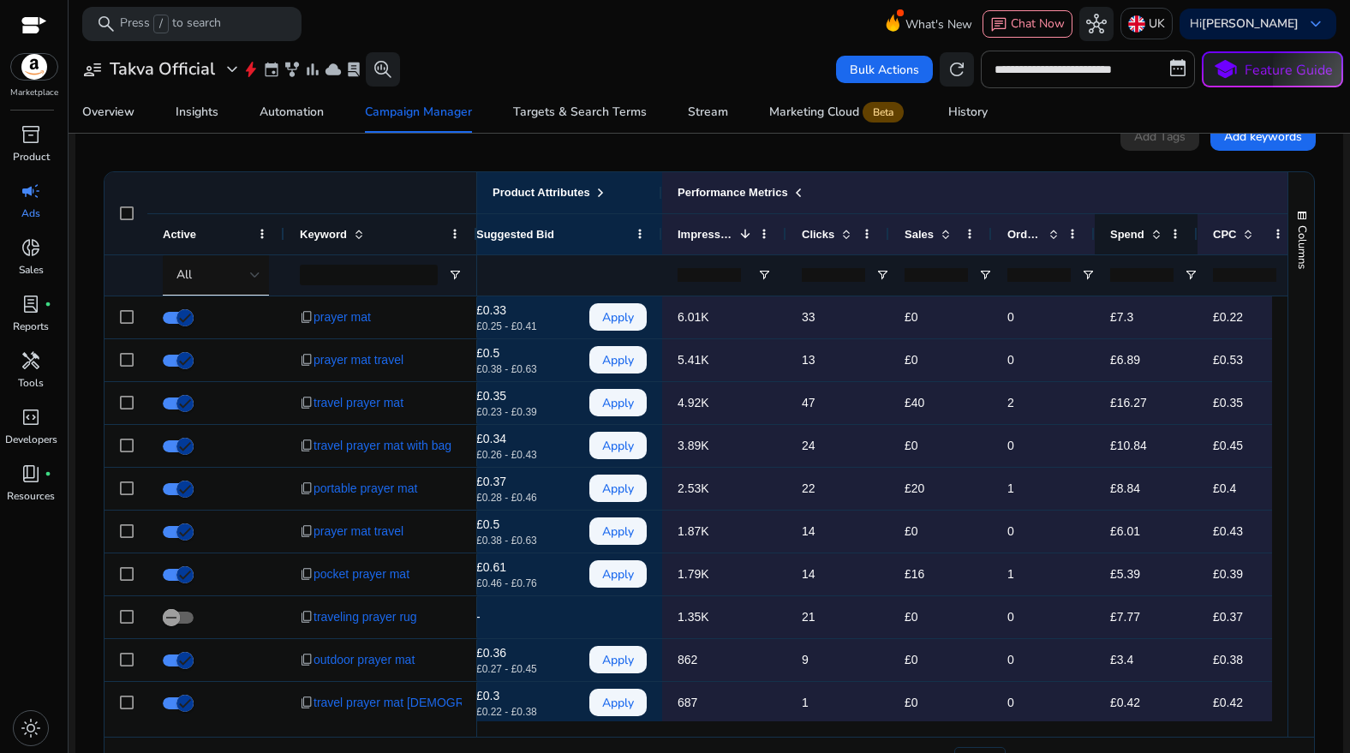
click at [1157, 236] on span at bounding box center [1156, 234] width 14 height 14
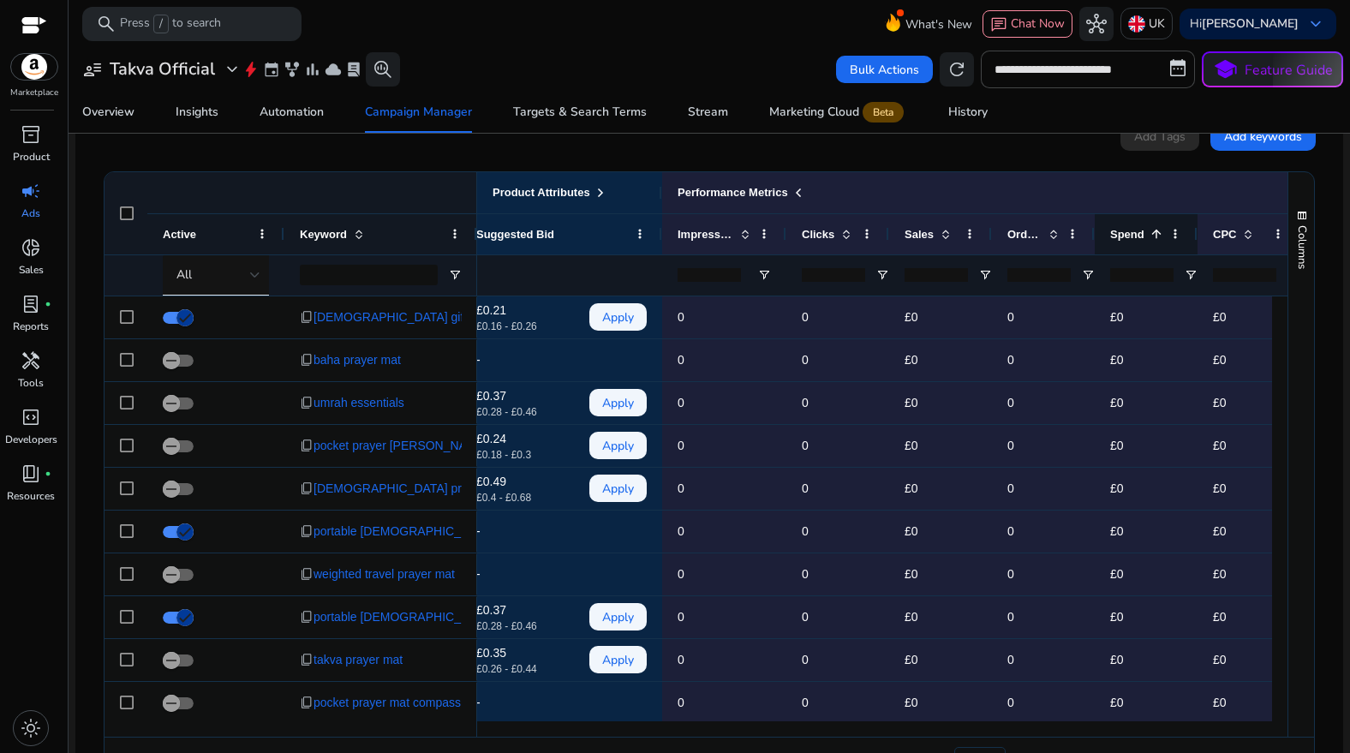
click at [1155, 236] on span at bounding box center [1156, 234] width 14 height 14
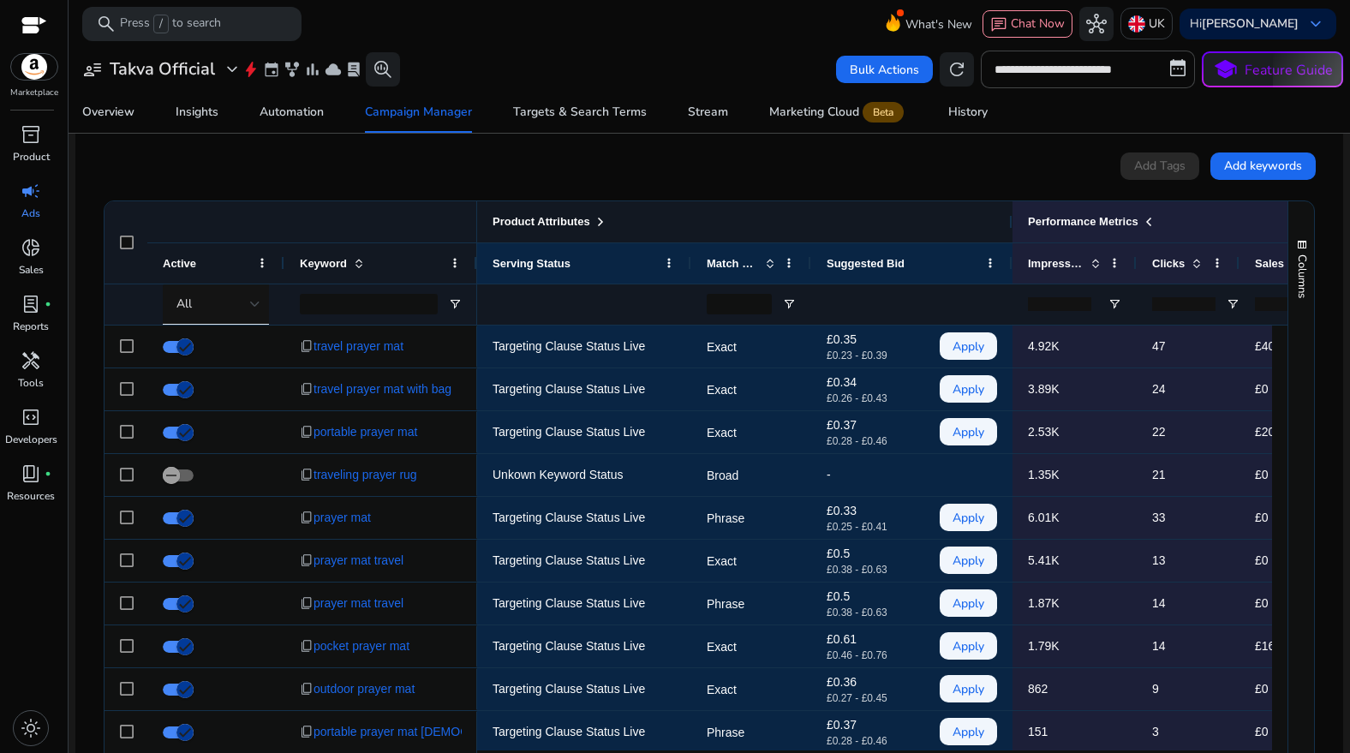
click at [606, 224] on span at bounding box center [601, 222] width 14 height 14
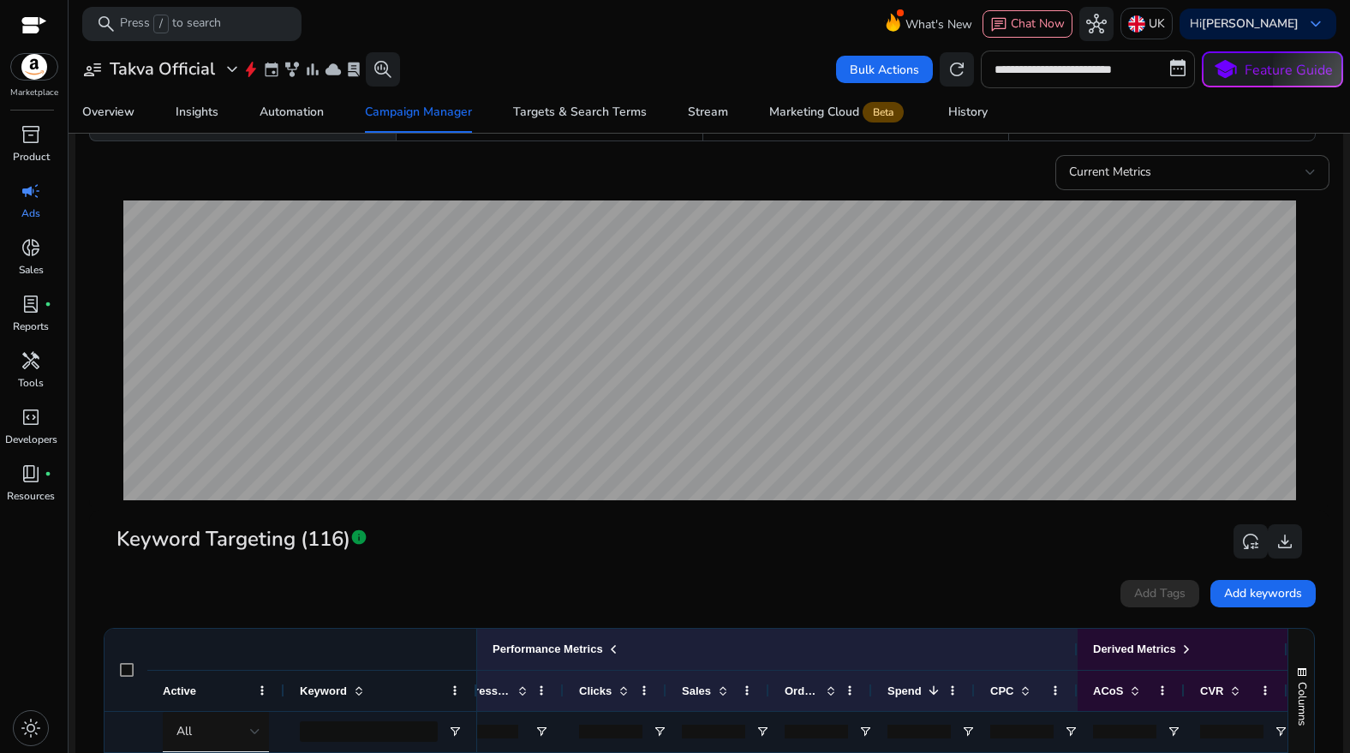
click at [1066, 69] on input "**********" at bounding box center [1088, 70] width 214 height 38
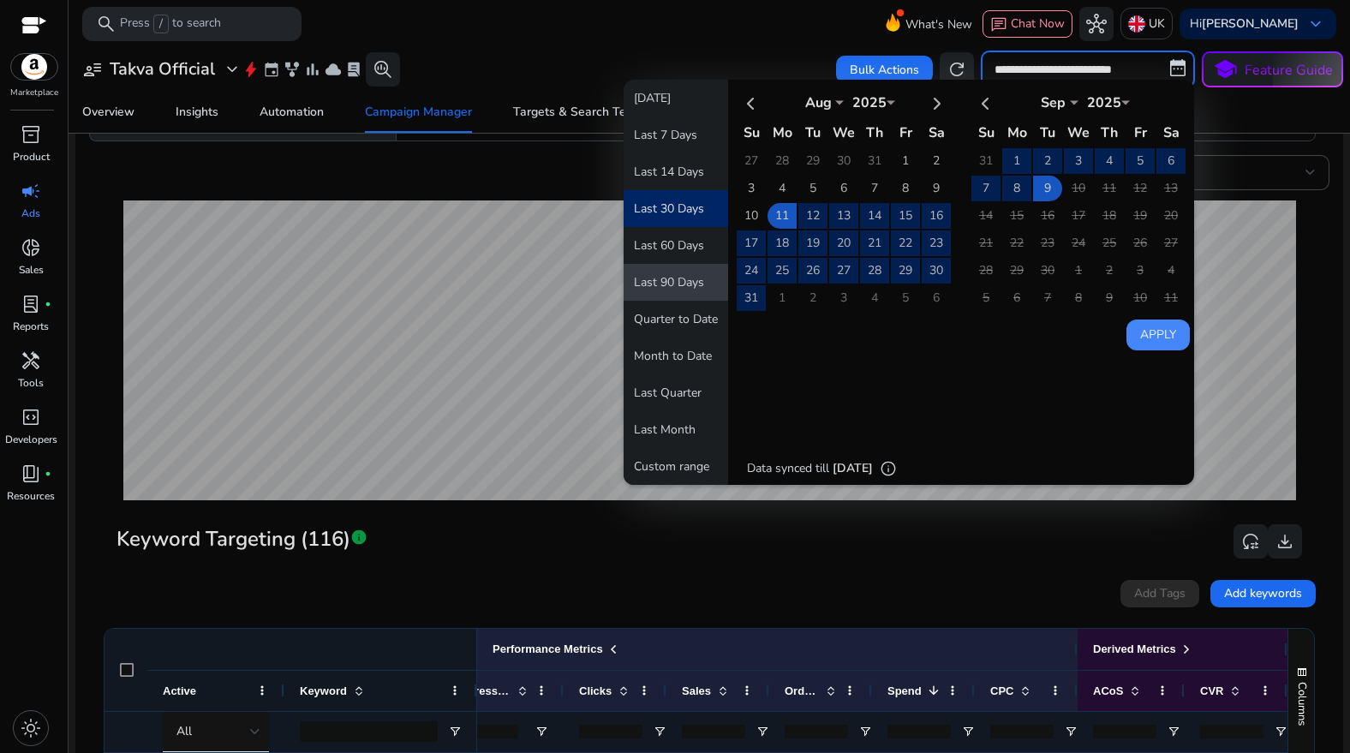
click at [671, 271] on button "Last 90 Days" at bounding box center [676, 282] width 104 height 37
type input "**********"
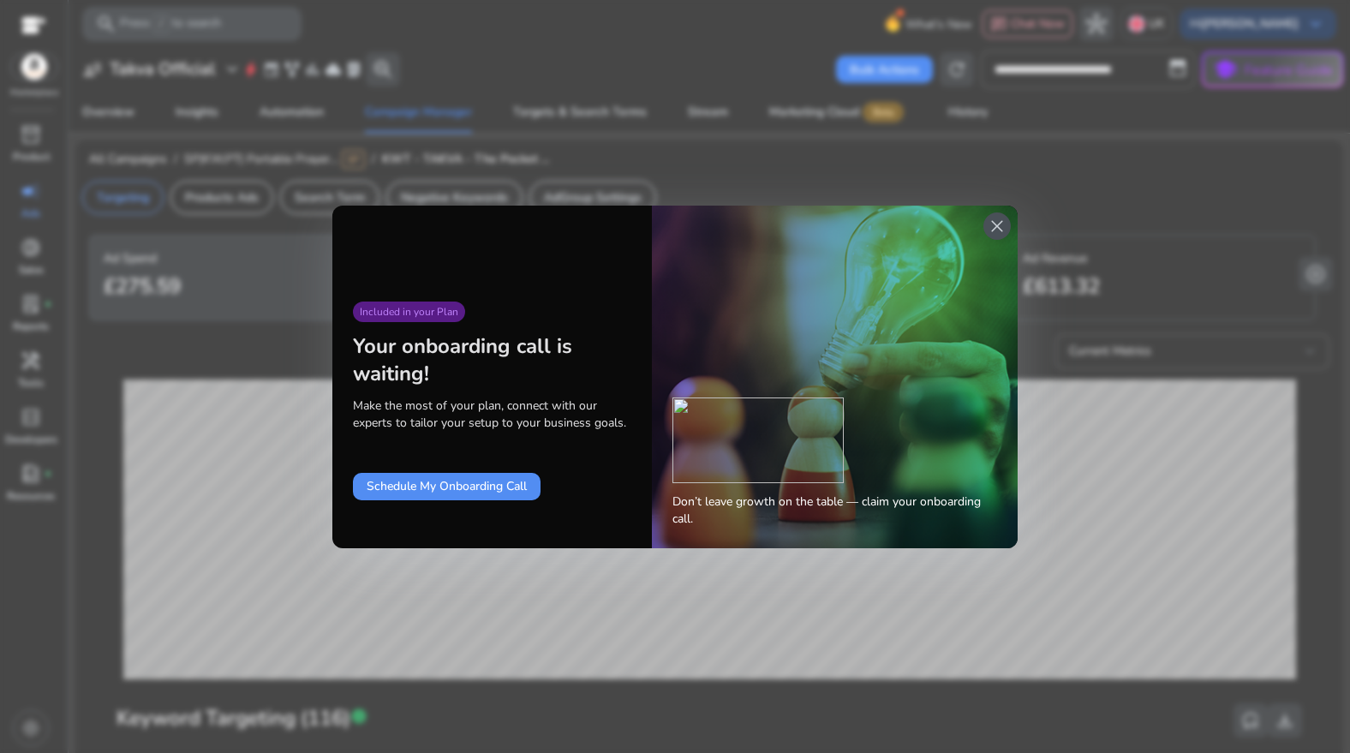
scroll to position [0, 589]
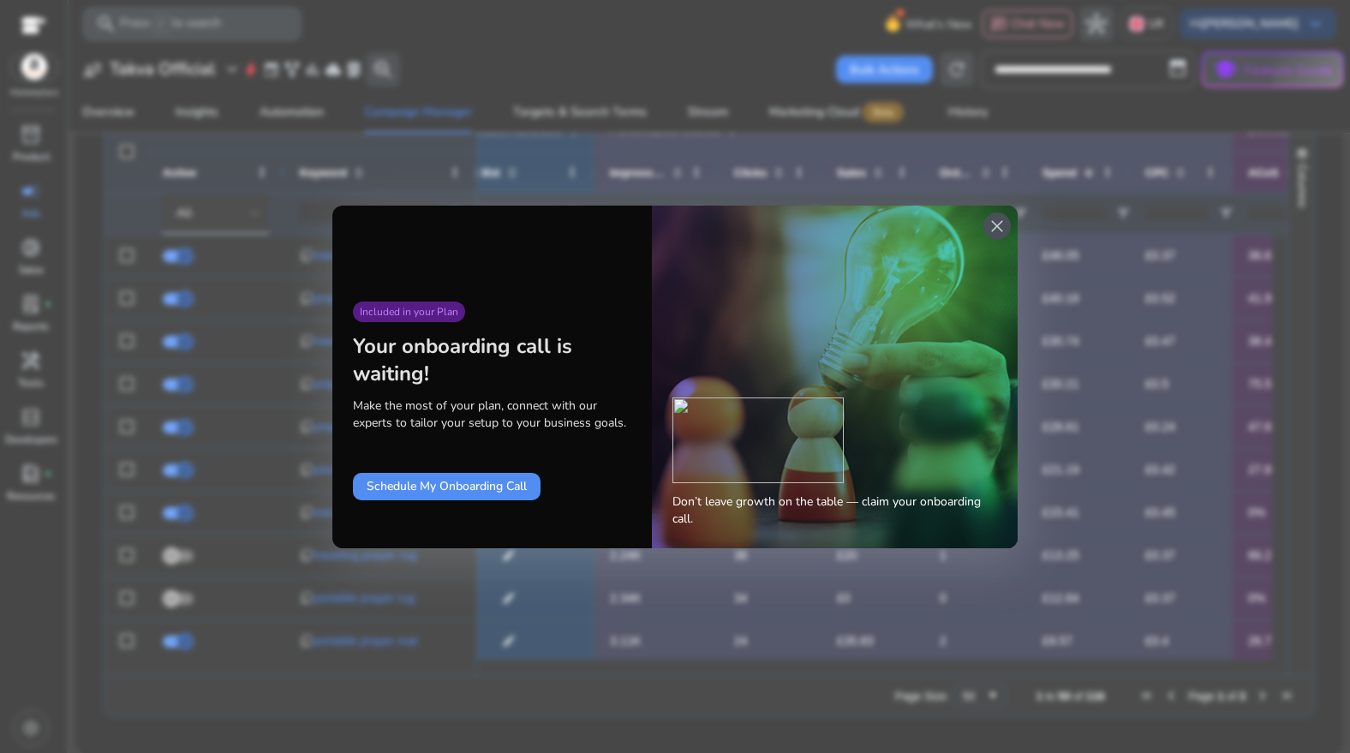
click at [995, 222] on span "close" at bounding box center [997, 226] width 21 height 21
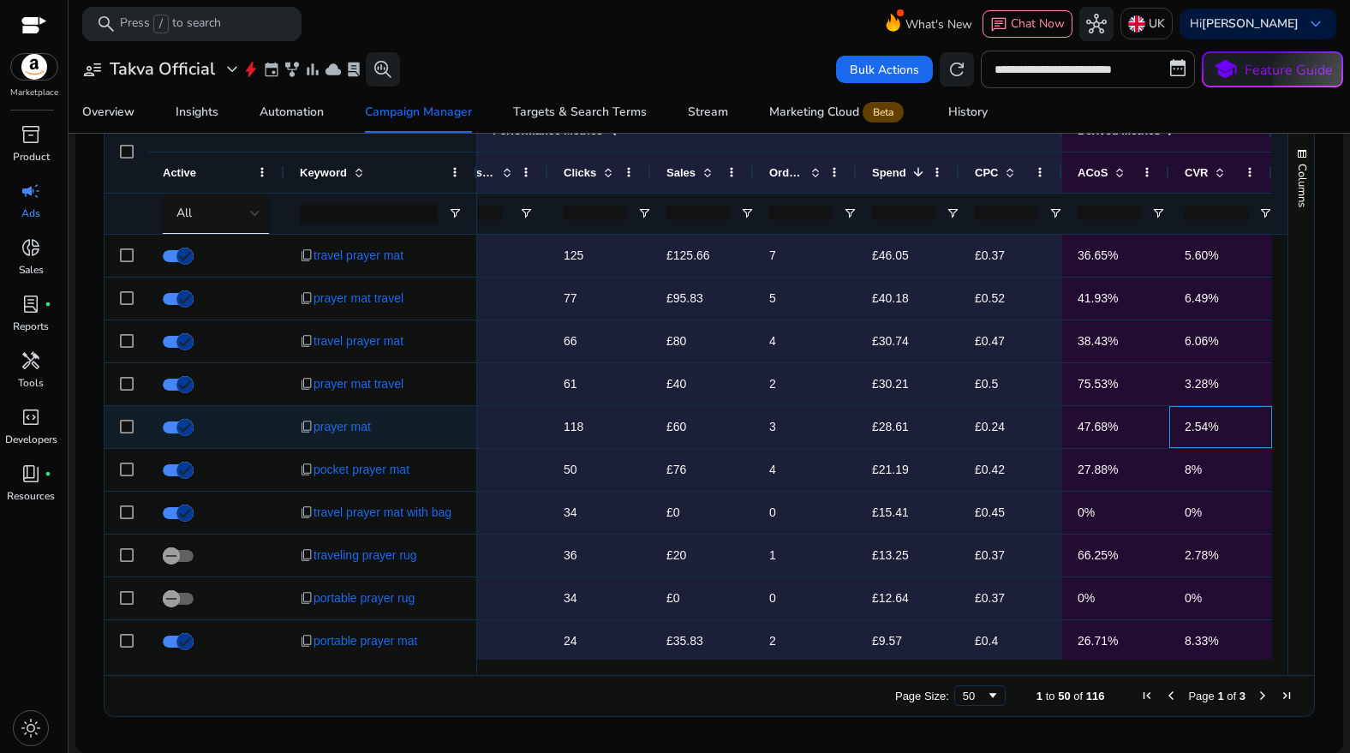
scroll to position [0, 0]
